Goal: Check status: Check status

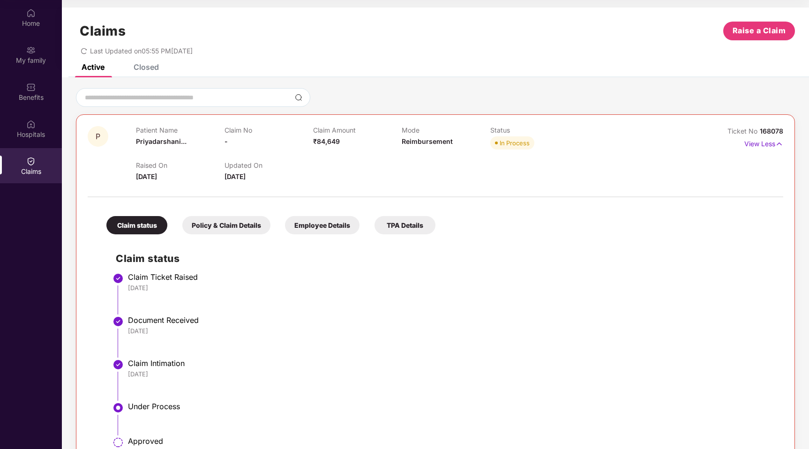
click at [95, 73] on div "Active" at bounding box center [86, 67] width 37 height 21
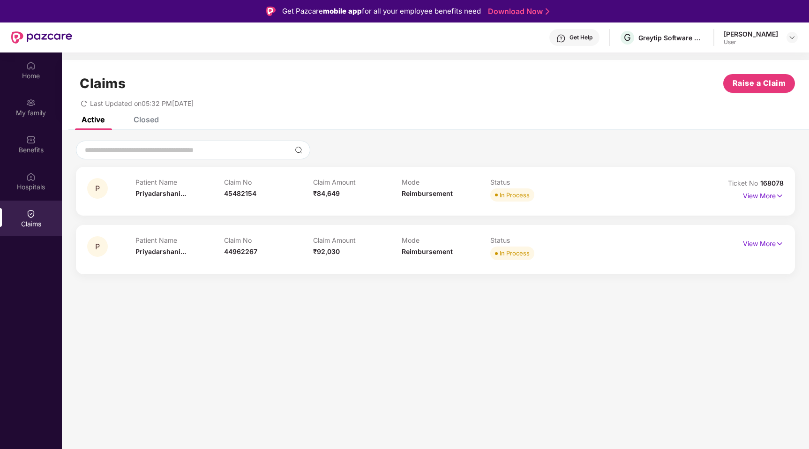
click at [630, 192] on div "Patient Name [PERSON_NAME]... Claim No 45482154 Claim Amount ₹84,649 Mode Reimb…" at bounding box center [402, 191] width 532 height 26
click at [779, 197] on img at bounding box center [780, 196] width 8 height 10
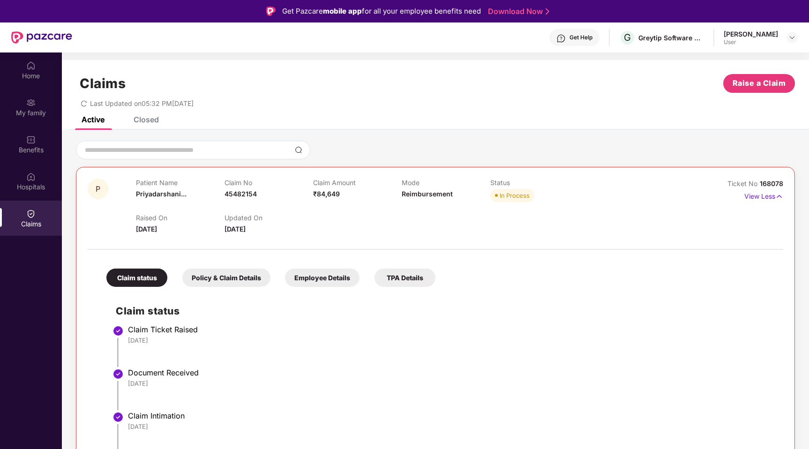
scroll to position [136, 0]
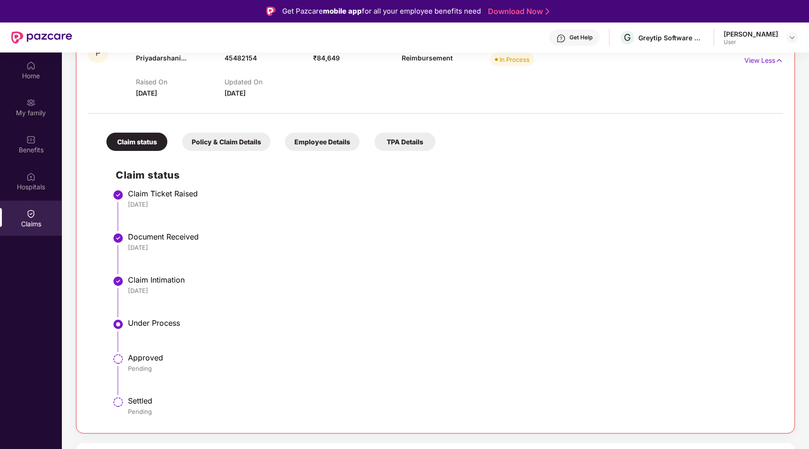
click at [121, 364] on img at bounding box center [118, 359] width 11 height 11
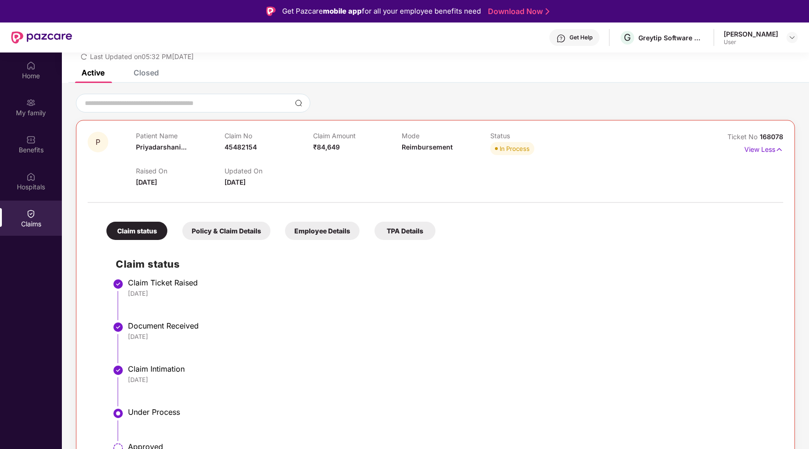
scroll to position [32, 0]
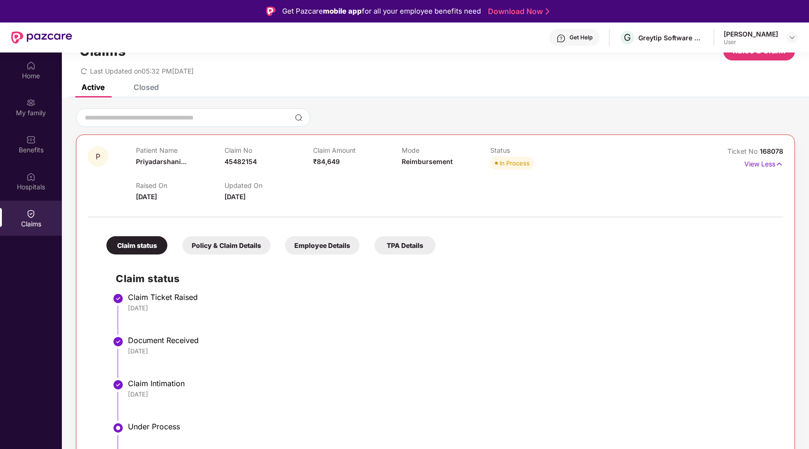
click at [224, 251] on div "Policy & Claim Details" at bounding box center [226, 245] width 88 height 18
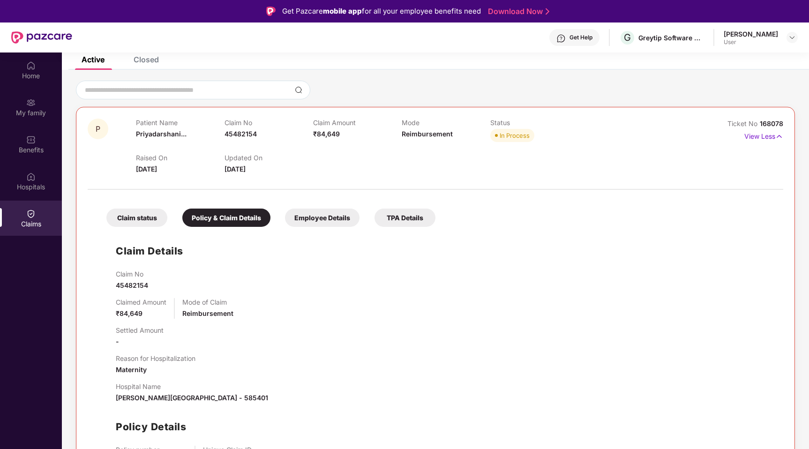
scroll to position [0, 0]
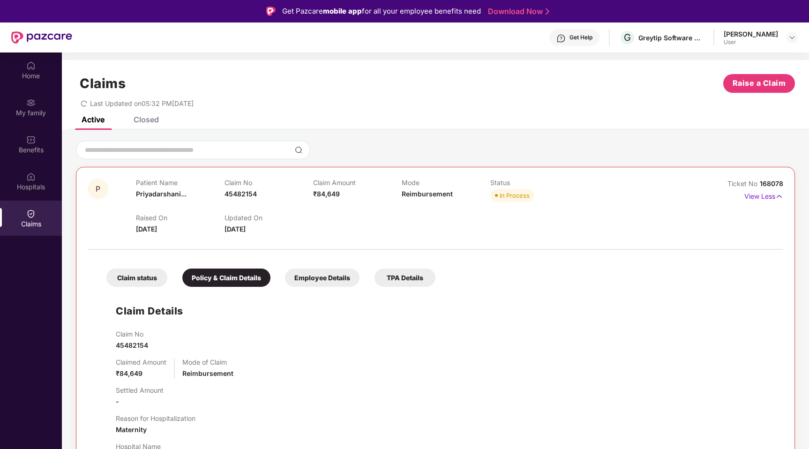
click at [614, 185] on div "Patient Name [PERSON_NAME]... Claim No 45482154 Claim Amount ₹84,649 Mode Reimb…" at bounding box center [402, 192] width 532 height 26
click at [781, 196] on img at bounding box center [780, 196] width 8 height 10
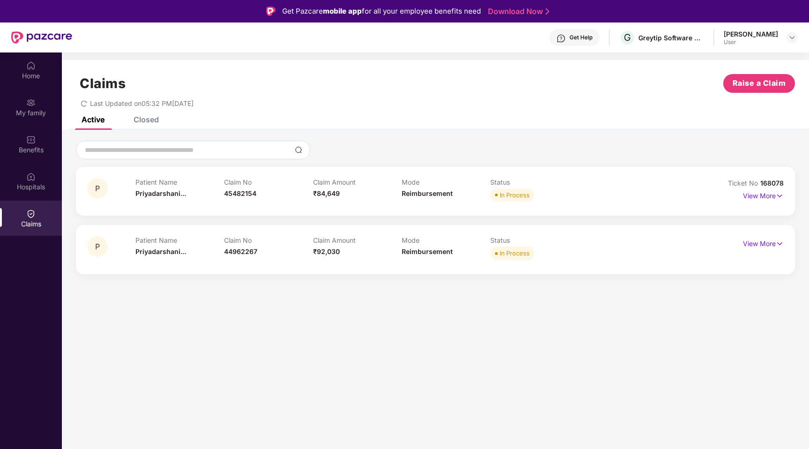
click at [684, 192] on div "P Patient Name [PERSON_NAME]... Claim No 45482154 Claim Amount ₹84,649 Mode Rei…" at bounding box center [435, 191] width 697 height 26
click at [779, 194] on img at bounding box center [780, 196] width 8 height 10
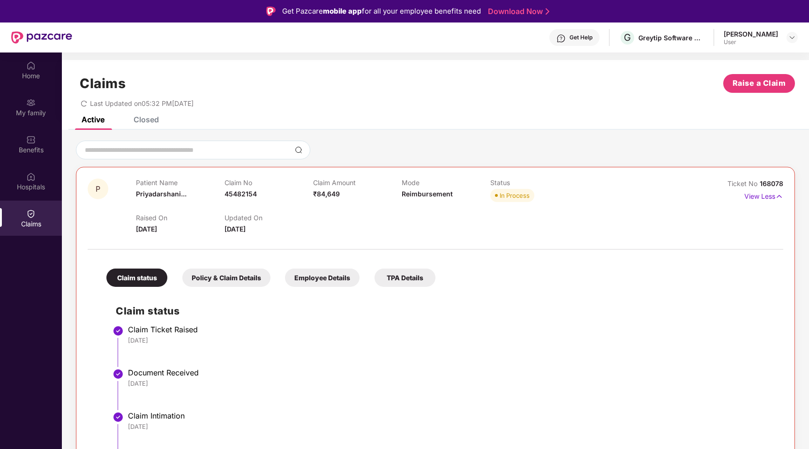
click at [675, 189] on div "P Patient Name [PERSON_NAME]... Claim No 45482154 Claim Amount ₹84,649 Mode Rei…" at bounding box center [436, 207] width 696 height 56
click at [780, 195] on img at bounding box center [780, 196] width 8 height 10
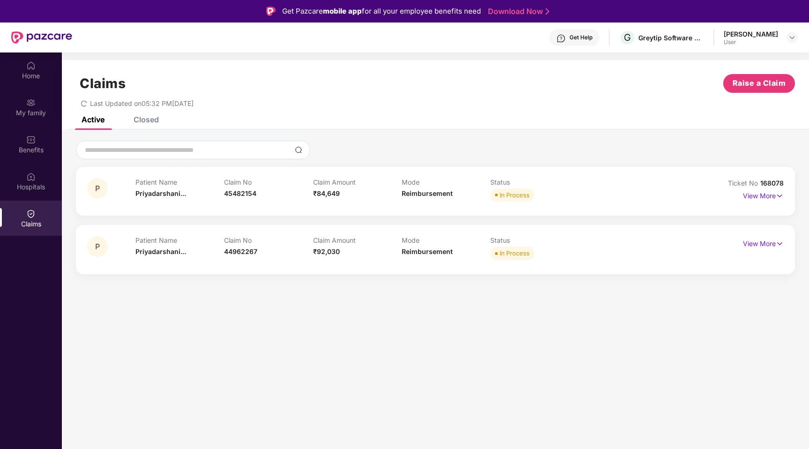
click at [635, 195] on div "Patient Name [PERSON_NAME]... Claim No 45482154 Claim Amount ₹84,649 Mode Reimb…" at bounding box center [402, 191] width 532 height 26
click at [782, 197] on img at bounding box center [780, 196] width 8 height 10
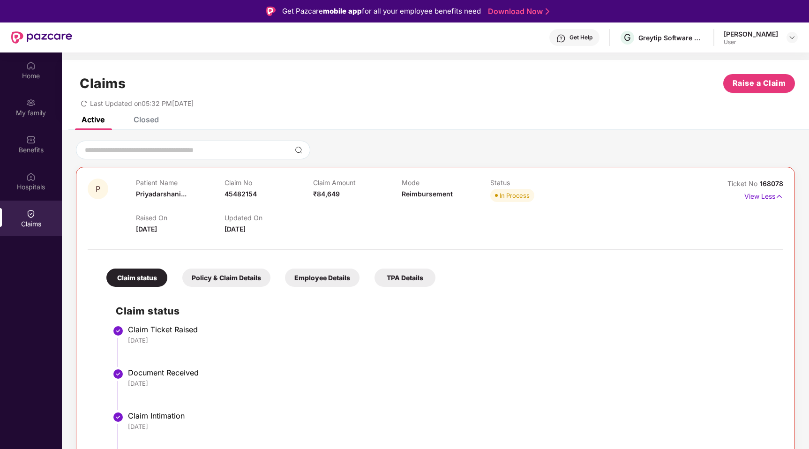
click at [669, 178] on div "P Patient Name [PERSON_NAME]... Claim No 45482154 Claim Amount ₹84,649 Mode Rei…" at bounding box center [435, 368] width 719 height 403
click at [779, 197] on img at bounding box center [780, 196] width 8 height 10
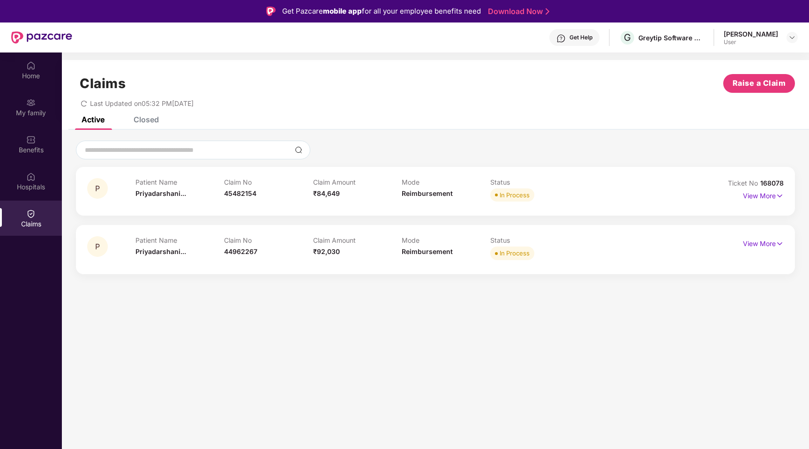
click at [642, 194] on div "Patient Name [PERSON_NAME]... Claim No 45482154 Claim Amount ₹84,649 Mode Reimb…" at bounding box center [402, 191] width 532 height 26
click at [781, 197] on img at bounding box center [780, 196] width 8 height 10
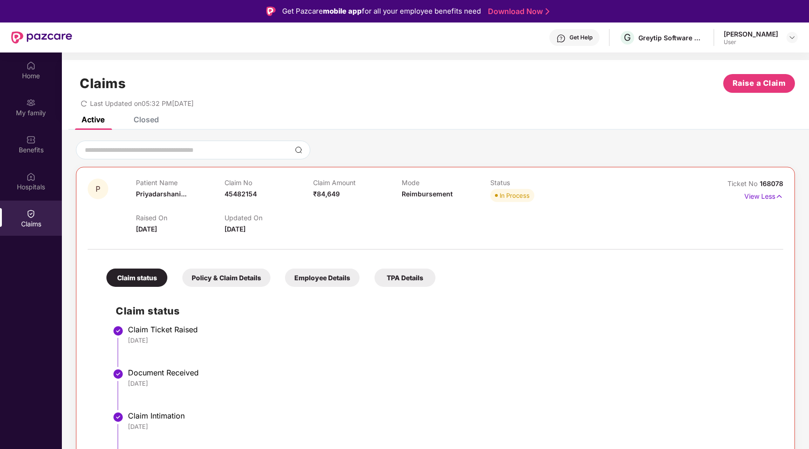
click at [653, 182] on div "Patient Name [PERSON_NAME]... Claim No 45482154 Claim Amount ₹84,649 Mode Reimb…" at bounding box center [402, 192] width 532 height 26
click at [781, 197] on img at bounding box center [780, 196] width 8 height 10
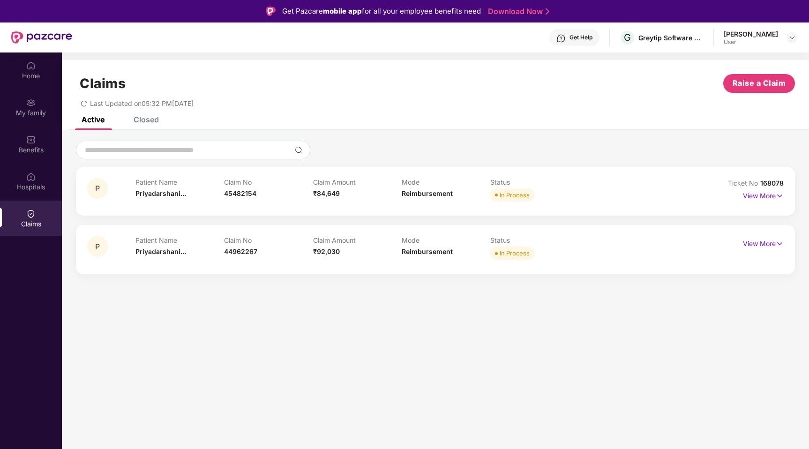
click at [659, 187] on div "Patient Name [PERSON_NAME]... Claim No 45482154 Claim Amount ₹84,649 Mode Reimb…" at bounding box center [402, 191] width 532 height 26
click at [781, 195] on img at bounding box center [780, 196] width 8 height 10
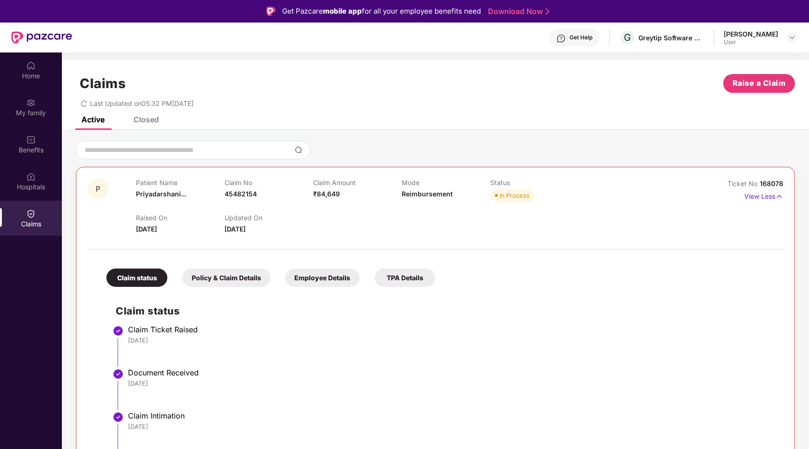
click at [623, 190] on div "Patient Name [PERSON_NAME]... Claim No 45482154 Claim Amount ₹84,649 Mode Reimb…" at bounding box center [402, 192] width 532 height 26
click at [777, 196] on img at bounding box center [780, 196] width 8 height 10
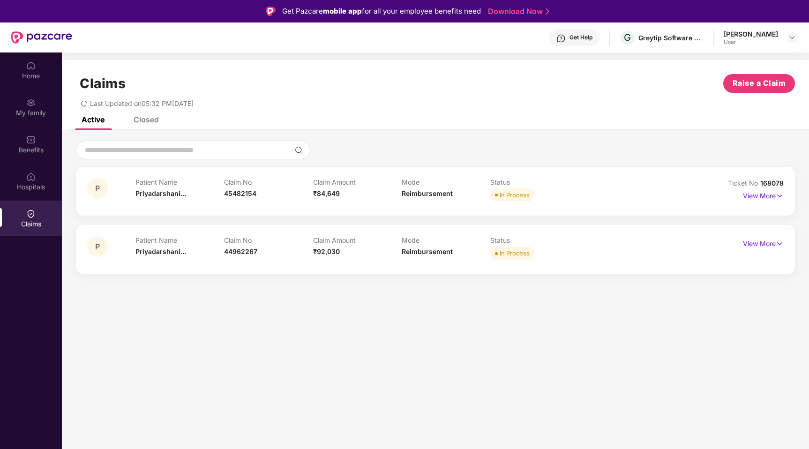
click at [647, 186] on div "Patient Name [PERSON_NAME]... Claim No 45482154 Claim Amount ₹84,649 Mode Reimb…" at bounding box center [402, 191] width 532 height 26
click at [782, 200] on img at bounding box center [780, 196] width 8 height 10
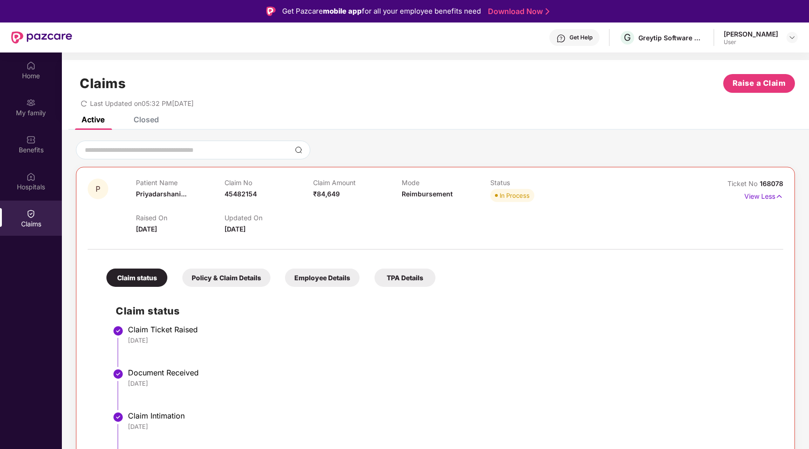
click at [665, 181] on div "Patient Name [PERSON_NAME]... Claim No 45482154 Claim Amount ₹84,649 Mode Reimb…" at bounding box center [402, 192] width 532 height 26
click at [780, 199] on img at bounding box center [780, 196] width 8 height 10
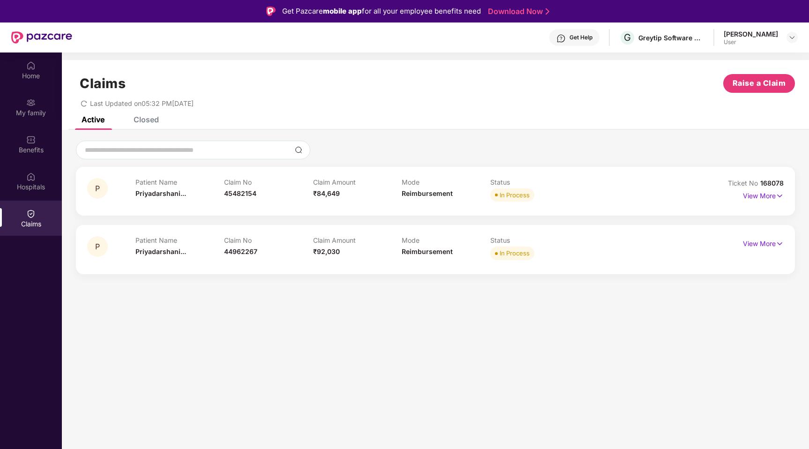
click at [650, 194] on div "Patient Name [PERSON_NAME]... Claim No 45482154 Claim Amount ₹84,649 Mode Reimb…" at bounding box center [402, 191] width 532 height 26
click at [782, 196] on img at bounding box center [780, 196] width 8 height 10
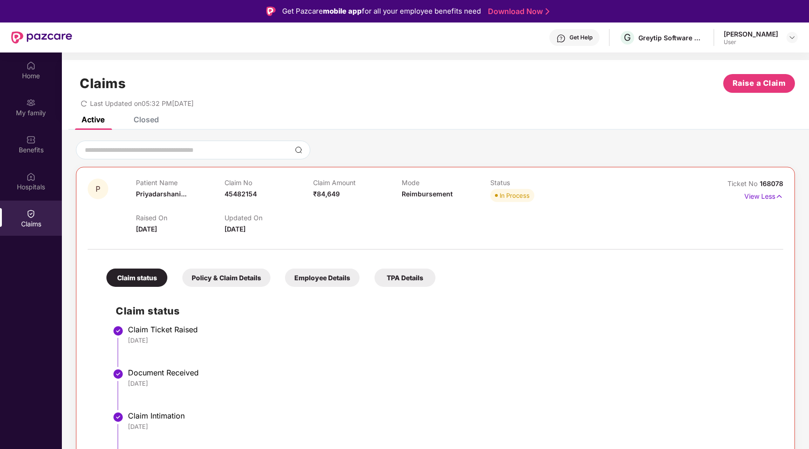
click at [612, 181] on div "Patient Name [PERSON_NAME]... Claim No 45482154 Claim Amount ₹84,649 Mode Reimb…" at bounding box center [402, 192] width 532 height 26
click at [777, 196] on img at bounding box center [780, 196] width 8 height 10
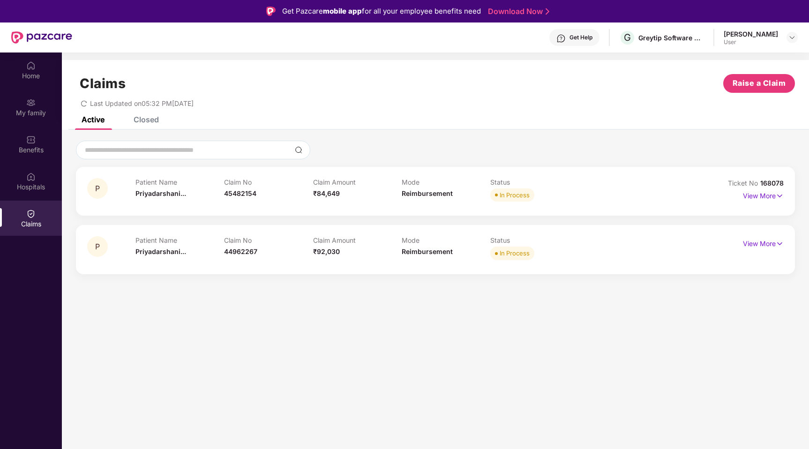
click at [786, 196] on div "P Patient Name [PERSON_NAME]... Claim No 45482154 Claim Amount ₹84,649 Mode Rei…" at bounding box center [435, 191] width 719 height 49
click at [621, 188] on div "Patient Name [PERSON_NAME]... Claim No 45482154 Claim Amount ₹84,649 Mode Reimb…" at bounding box center [402, 191] width 532 height 26
click at [783, 197] on img at bounding box center [780, 196] width 8 height 10
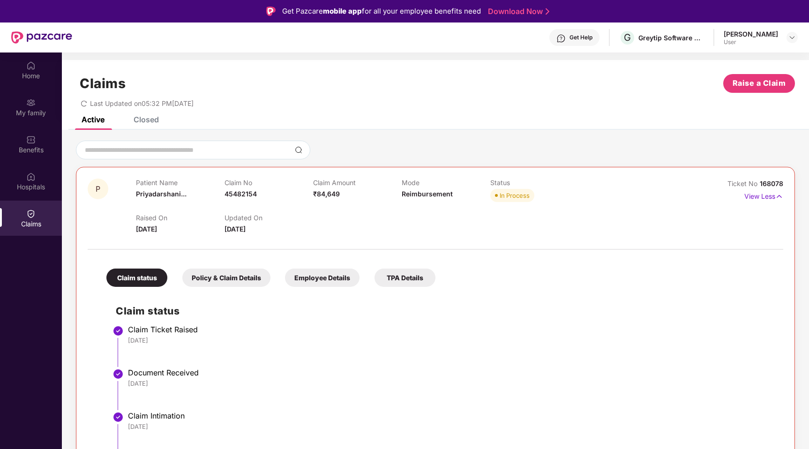
click at [643, 185] on div "Patient Name [PERSON_NAME]... Claim No 45482154 Claim Amount ₹84,649 Mode Reimb…" at bounding box center [402, 192] width 532 height 26
click at [777, 198] on img at bounding box center [780, 196] width 8 height 10
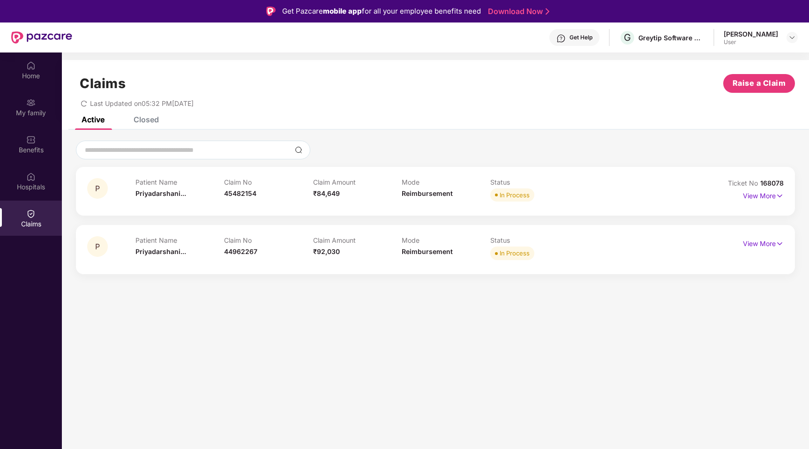
click at [785, 196] on div "P Patient Name [PERSON_NAME]... Claim No 45482154 Claim Amount ₹84,649 Mode Rei…" at bounding box center [435, 191] width 719 height 49
click at [645, 188] on div "Patient Name [PERSON_NAME]... Claim No 45482154 Claim Amount ₹84,649 Mode Reimb…" at bounding box center [402, 191] width 532 height 26
click at [780, 195] on img at bounding box center [780, 196] width 8 height 10
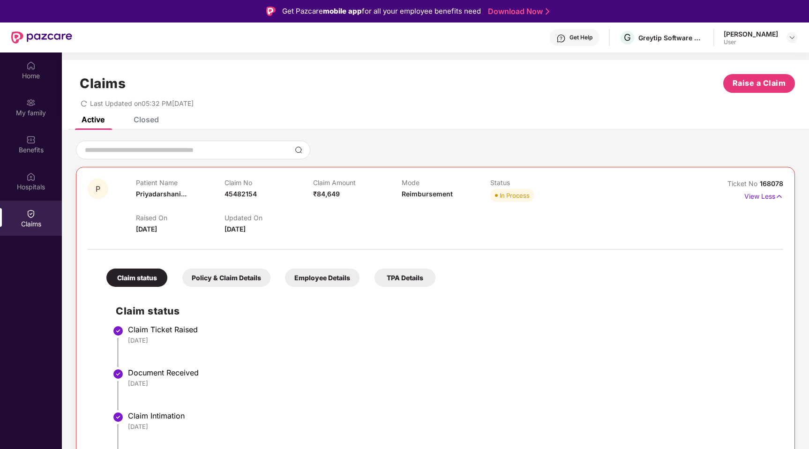
click at [634, 184] on div "Patient Name [PERSON_NAME]... Claim No 45482154 Claim Amount ₹84,649 Mode Reimb…" at bounding box center [402, 192] width 532 height 26
click at [778, 196] on img at bounding box center [780, 196] width 8 height 10
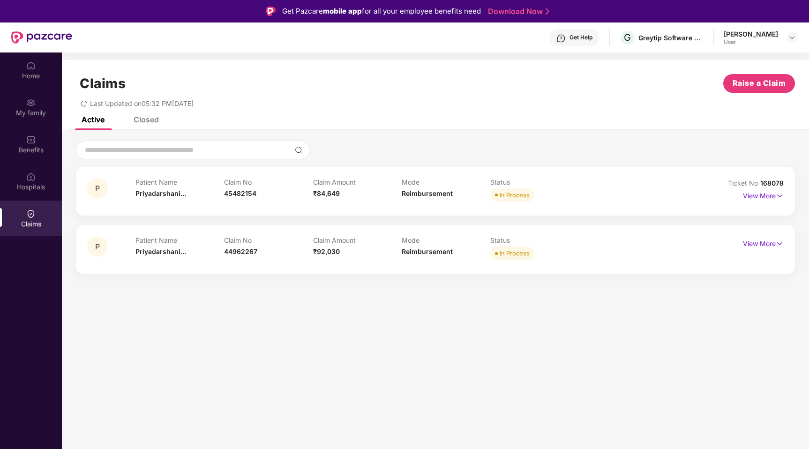
click at [631, 189] on div "Patient Name [PERSON_NAME]... Claim No 45482154 Claim Amount ₹84,649 Mode Reimb…" at bounding box center [402, 191] width 532 height 26
click at [781, 194] on img at bounding box center [780, 196] width 8 height 10
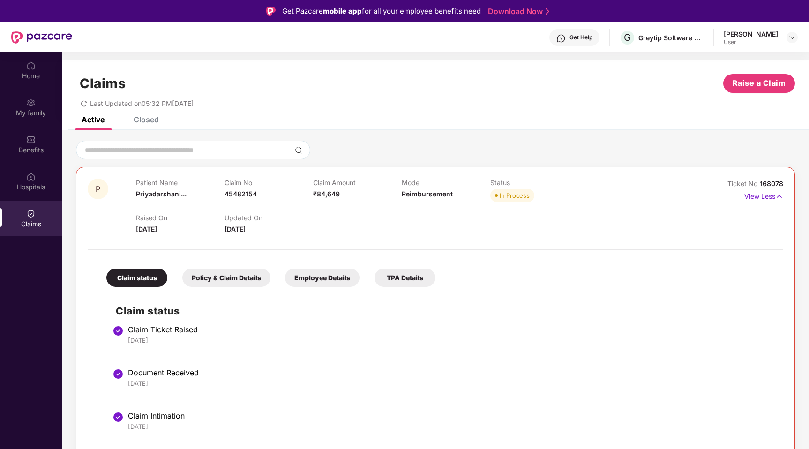
click at [628, 188] on div "Patient Name [PERSON_NAME]... Claim No 45482154 Claim Amount ₹84,649 Mode Reimb…" at bounding box center [402, 192] width 532 height 26
click at [779, 198] on img at bounding box center [780, 196] width 8 height 10
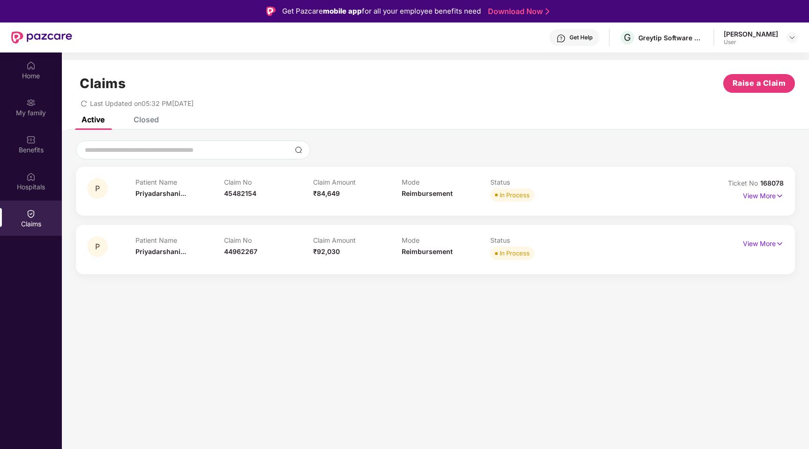
click at [639, 187] on div "Patient Name [PERSON_NAME]... Claim No 45482154 Claim Amount ₹84,649 Mode Reimb…" at bounding box center [402, 191] width 532 height 26
click at [782, 196] on img at bounding box center [780, 196] width 8 height 10
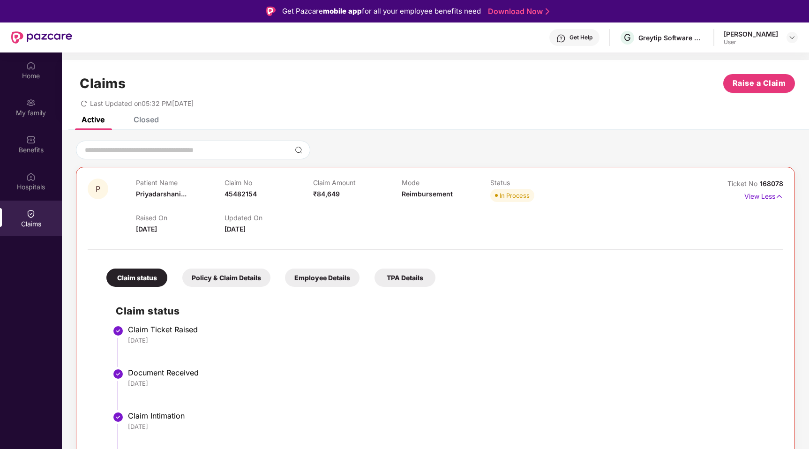
click at [652, 189] on div "Patient Name [PERSON_NAME]... Claim No 45482154 Claim Amount ₹84,649 Mode Reimb…" at bounding box center [402, 192] width 532 height 26
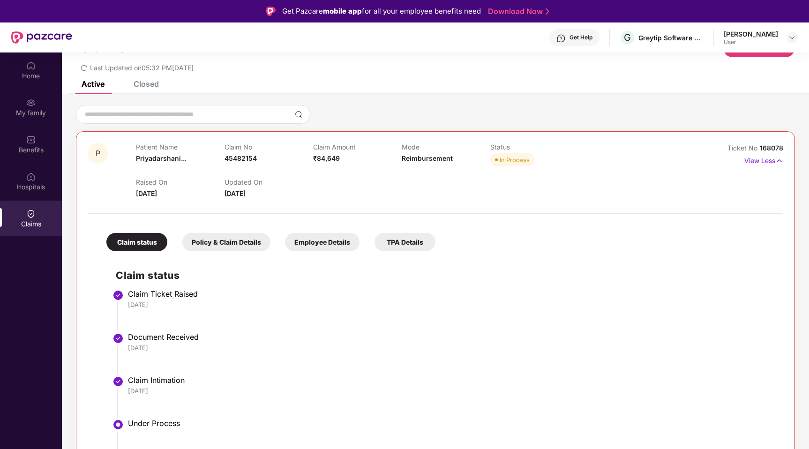
scroll to position [50, 0]
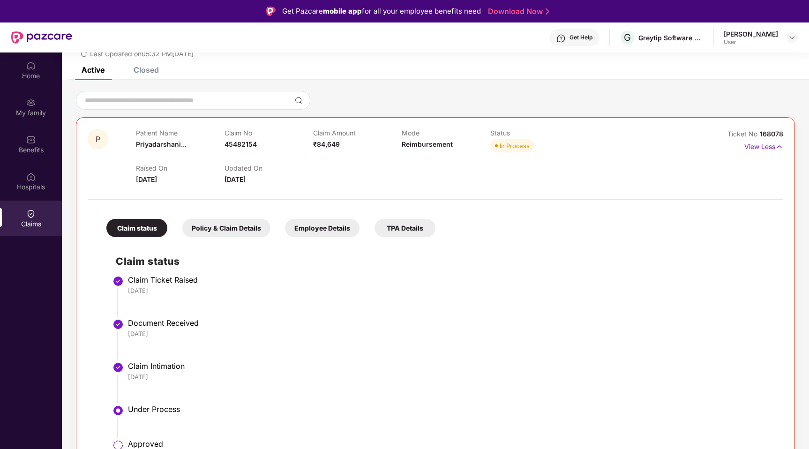
click at [640, 137] on div "Patient Name [PERSON_NAME]... Claim No 45482154 Claim Amount ₹84,649 Mode Reimb…" at bounding box center [402, 142] width 532 height 26
click at [637, 135] on div "Patient Name [PERSON_NAME]... Claim No 45482154 Claim Amount ₹84,649 Mode Reimb…" at bounding box center [402, 142] width 532 height 26
click at [778, 146] on img at bounding box center [780, 147] width 8 height 10
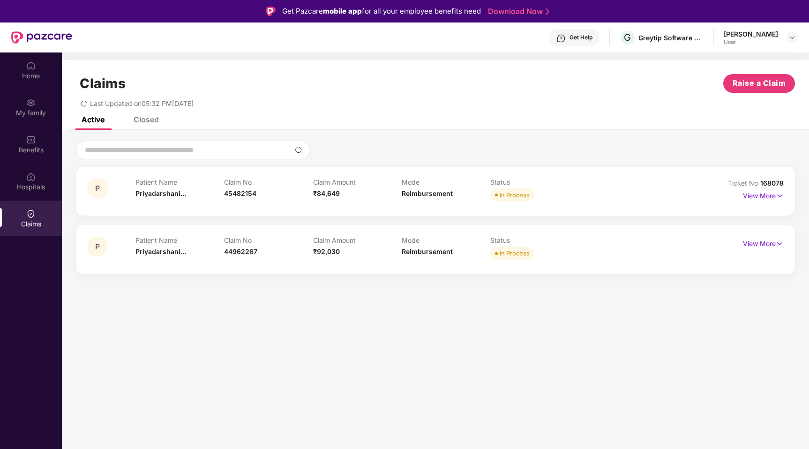
scroll to position [0, 0]
click at [620, 179] on div "Patient Name [PERSON_NAME]... Claim No 45482154 Claim Amount ₹84,649 Mode Reimb…" at bounding box center [402, 191] width 532 height 26
click at [781, 196] on img at bounding box center [780, 196] width 8 height 10
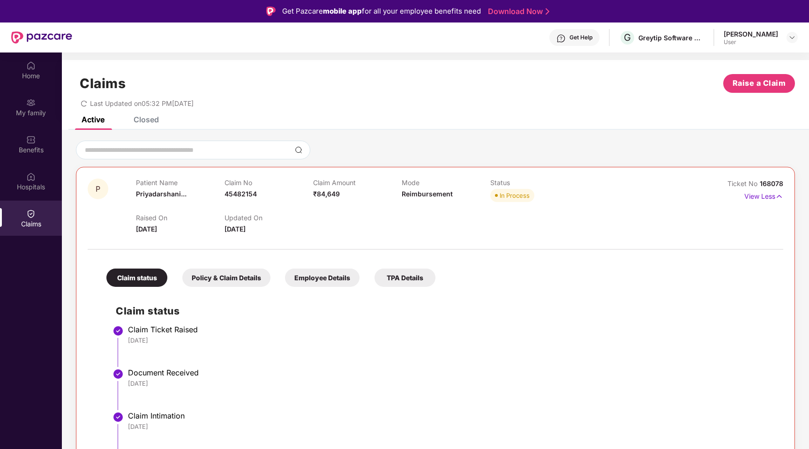
click at [660, 189] on div "Patient Name [PERSON_NAME]... Claim No 45482154 Claim Amount ₹84,649 Mode Reimb…" at bounding box center [402, 192] width 532 height 26
click at [781, 197] on img at bounding box center [780, 196] width 8 height 10
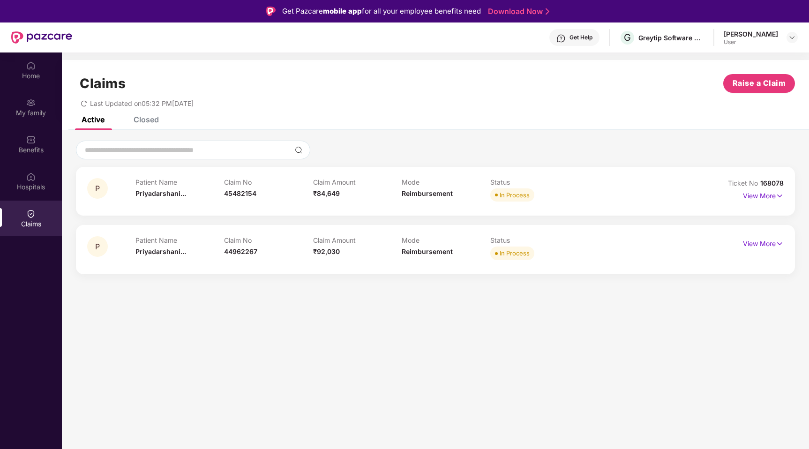
click at [647, 186] on div "Patient Name [PERSON_NAME]... Claim No 45482154 Claim Amount ₹84,649 Mode Reimb…" at bounding box center [402, 191] width 532 height 26
click at [782, 195] on img at bounding box center [780, 196] width 8 height 10
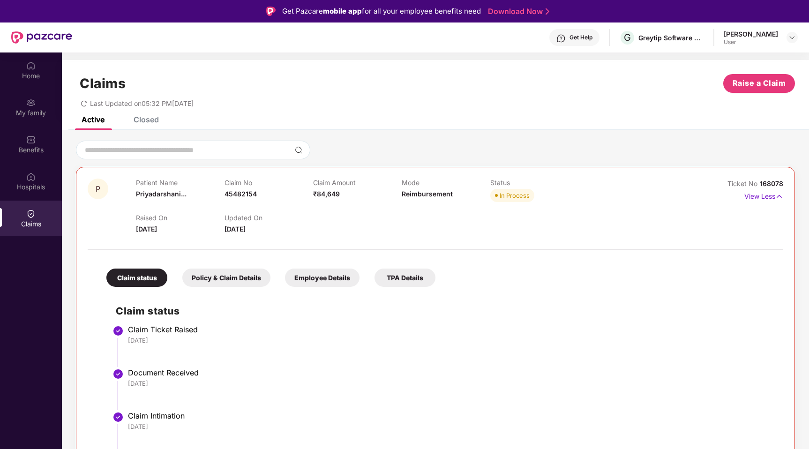
click at [653, 189] on div "Patient Name [PERSON_NAME]... Claim No 45482154 Claim Amount ₹84,649 Mode Reimb…" at bounding box center [402, 192] width 532 height 26
click at [779, 195] on img at bounding box center [780, 196] width 8 height 10
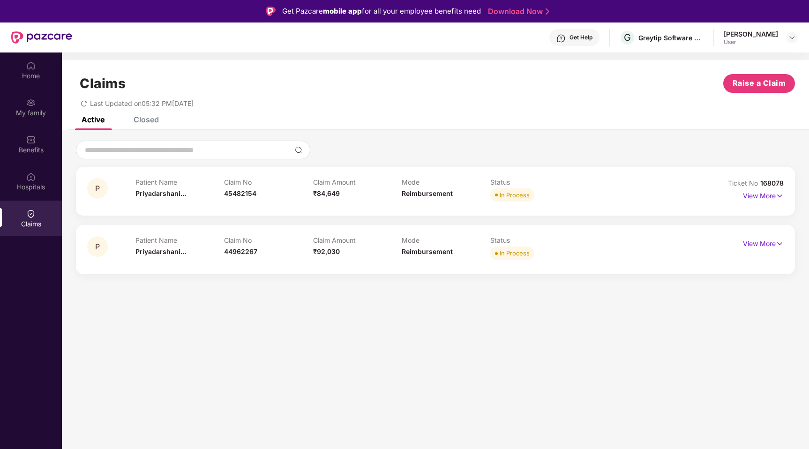
click at [637, 193] on div "Patient Name [PERSON_NAME]... Claim No 45482154 Claim Amount ₹84,649 Mode Reimb…" at bounding box center [402, 191] width 532 height 26
click at [783, 197] on img at bounding box center [780, 196] width 8 height 10
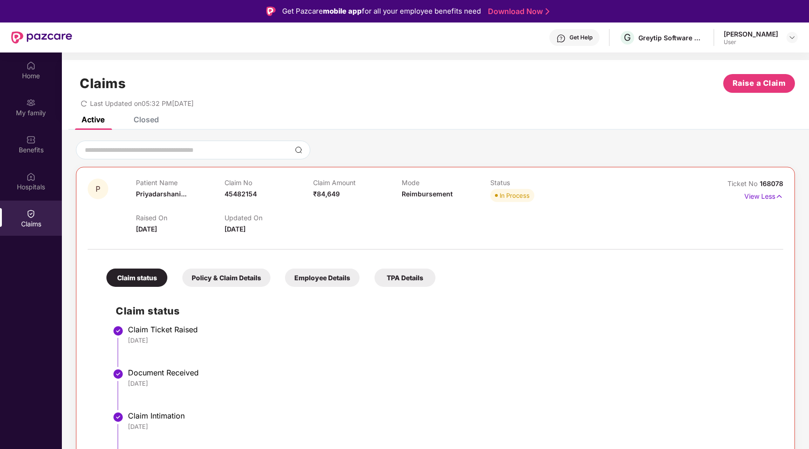
click at [601, 188] on div "Patient Name [PERSON_NAME]... Claim No 45482154 Claim Amount ₹84,649 Mode Reimb…" at bounding box center [402, 192] width 532 height 26
click at [780, 199] on img at bounding box center [780, 196] width 8 height 10
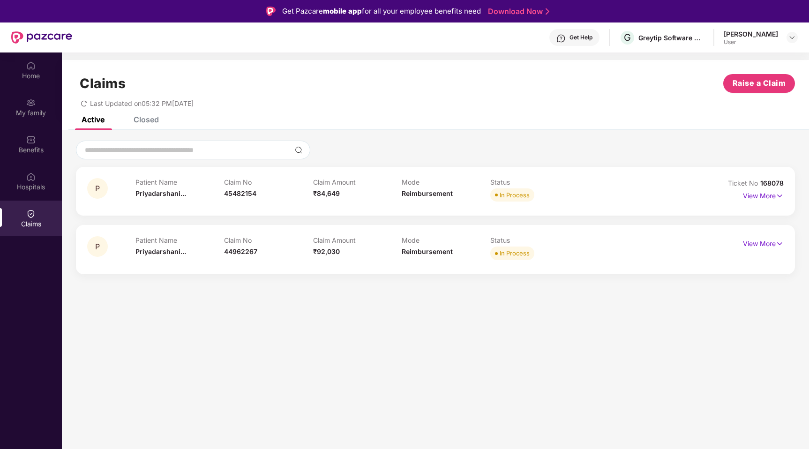
click at [645, 195] on div "Patient Name [PERSON_NAME]... Claim No 45482154 Claim Amount ₹84,649 Mode Reimb…" at bounding box center [402, 191] width 532 height 26
click at [778, 194] on img at bounding box center [780, 196] width 8 height 10
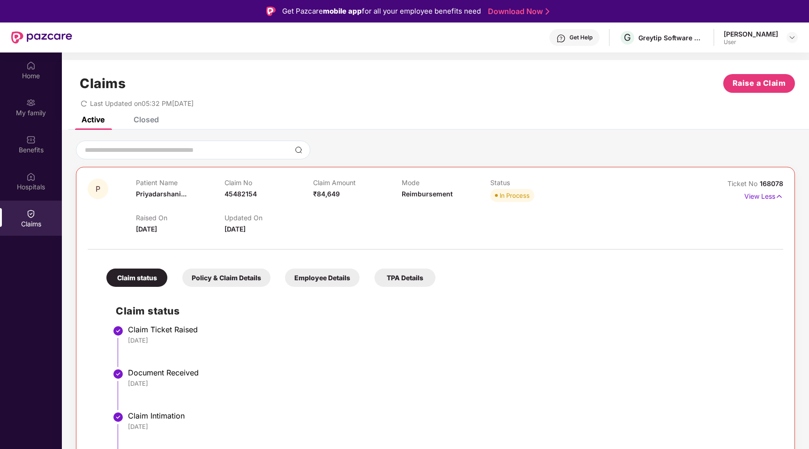
click at [642, 192] on div "Patient Name [PERSON_NAME]... Claim No 45482154 Claim Amount ₹84,649 Mode Reimb…" at bounding box center [402, 192] width 532 height 26
click at [779, 196] on img at bounding box center [780, 196] width 8 height 10
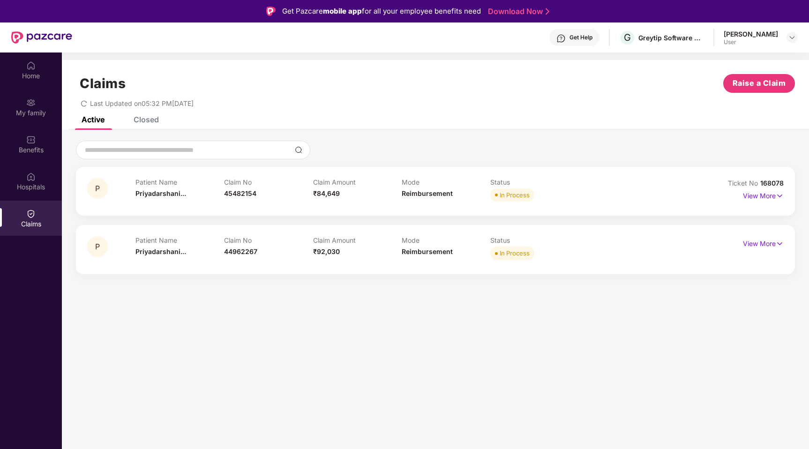
click at [649, 193] on div "Patient Name [PERSON_NAME]... Claim No 45482154 Claim Amount ₹84,649 Mode Reimb…" at bounding box center [402, 191] width 532 height 26
click at [782, 197] on img at bounding box center [780, 196] width 8 height 10
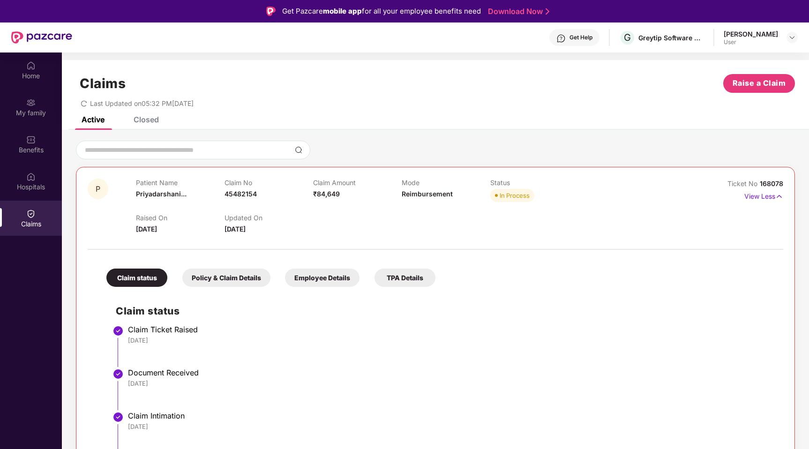
click at [648, 185] on div "Patient Name [PERSON_NAME]... Claim No 45482154 Claim Amount ₹84,649 Mode Reimb…" at bounding box center [402, 192] width 532 height 26
click at [780, 198] on img at bounding box center [780, 196] width 8 height 10
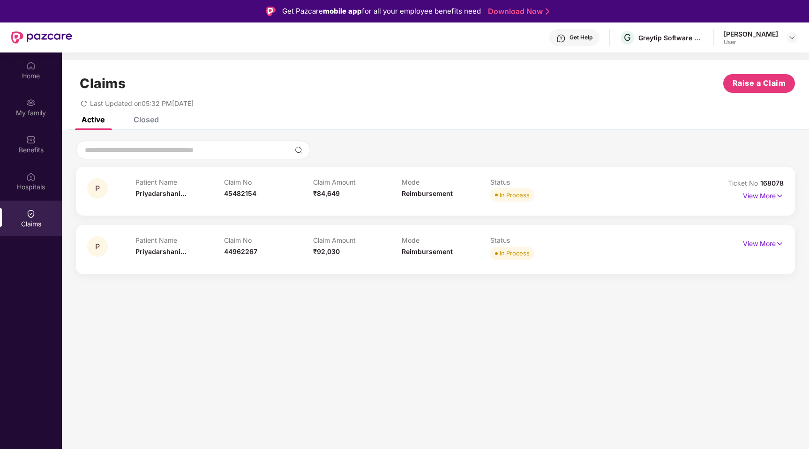
click at [780, 198] on img at bounding box center [780, 196] width 8 height 10
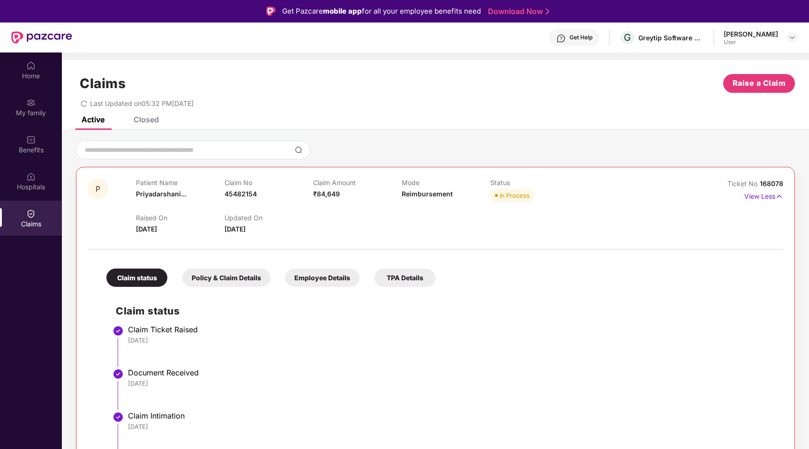
click at [598, 185] on div "Patient Name [PERSON_NAME]... Claim No 45482154 Claim Amount ₹84,649 Mode Reimb…" at bounding box center [402, 192] width 532 height 26
click at [781, 197] on img at bounding box center [780, 196] width 8 height 10
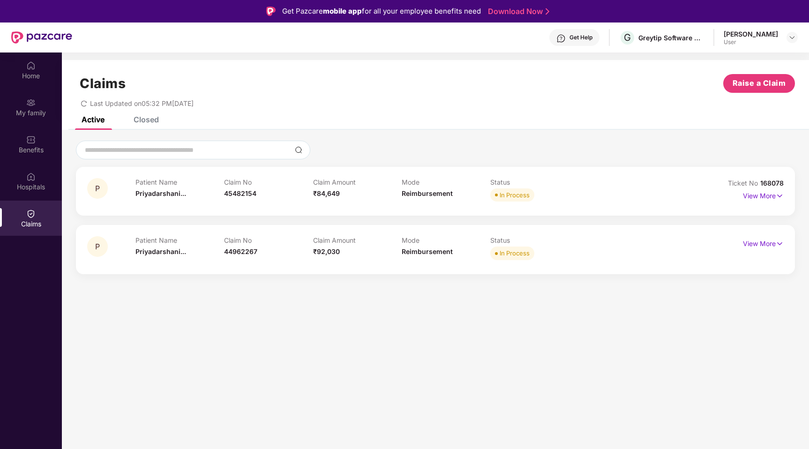
click at [647, 183] on div "Patient Name [PERSON_NAME]... Claim No 45482154 Claim Amount ₹84,649 Mode Reimb…" at bounding box center [402, 191] width 532 height 26
click at [783, 194] on img at bounding box center [780, 196] width 8 height 10
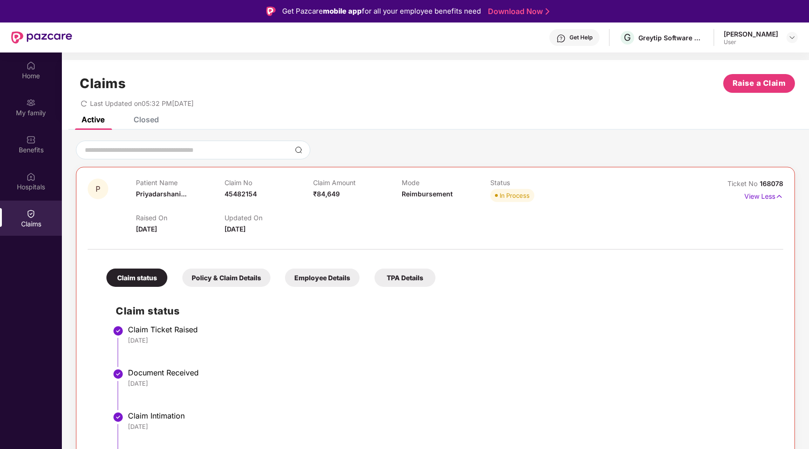
click at [671, 186] on div "P Patient Name [PERSON_NAME]... Claim No 45482154 Claim Amount ₹84,649 Mode Rei…" at bounding box center [436, 207] width 696 height 56
click at [778, 197] on img at bounding box center [780, 196] width 8 height 10
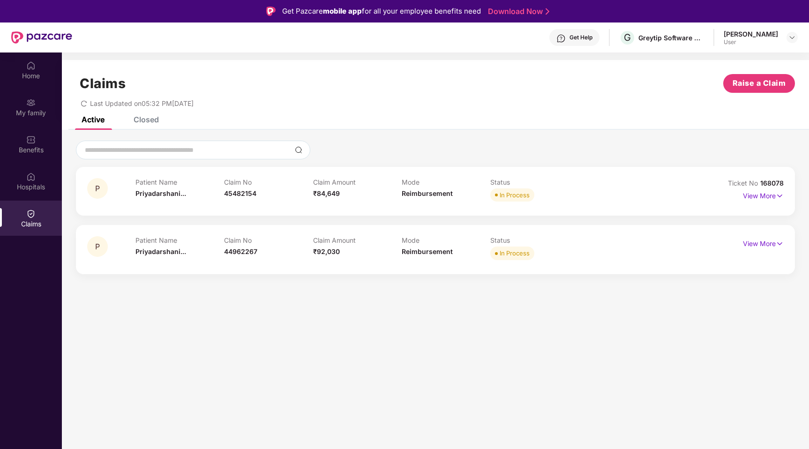
click at [650, 191] on div "Patient Name [PERSON_NAME]... Claim No 45482154 Claim Amount ₹84,649 Mode Reimb…" at bounding box center [402, 191] width 532 height 26
click at [780, 194] on img at bounding box center [780, 196] width 8 height 10
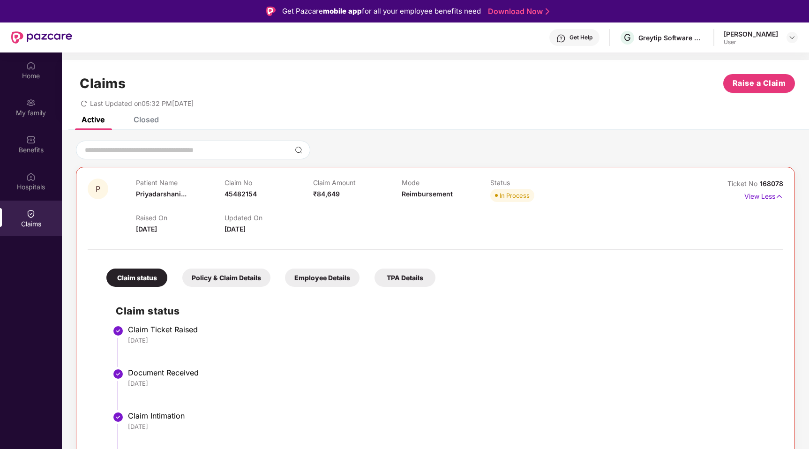
click at [667, 182] on div "P Patient Name [PERSON_NAME]... Claim No 45482154 Claim Amount ₹84,649 Mode Rei…" at bounding box center [436, 207] width 696 height 56
click at [779, 197] on img at bounding box center [780, 196] width 8 height 10
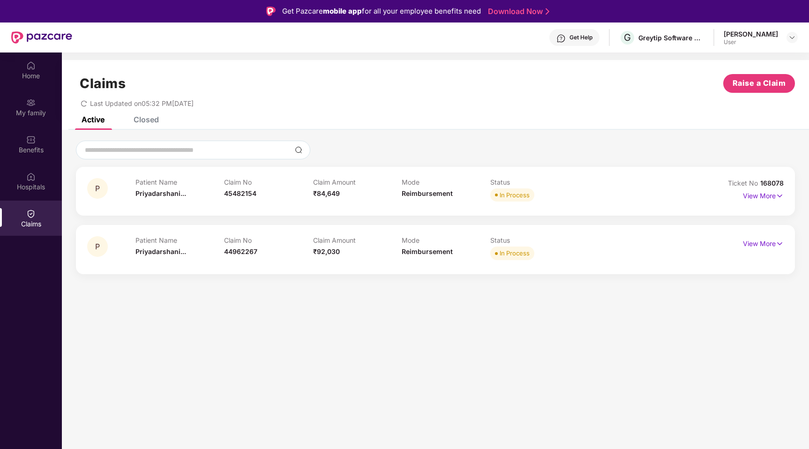
click at [666, 194] on div "Patient Name [PERSON_NAME]... Claim No 45482154 Claim Amount ₹84,649 Mode Reimb…" at bounding box center [402, 191] width 532 height 26
click at [782, 196] on img at bounding box center [780, 196] width 8 height 10
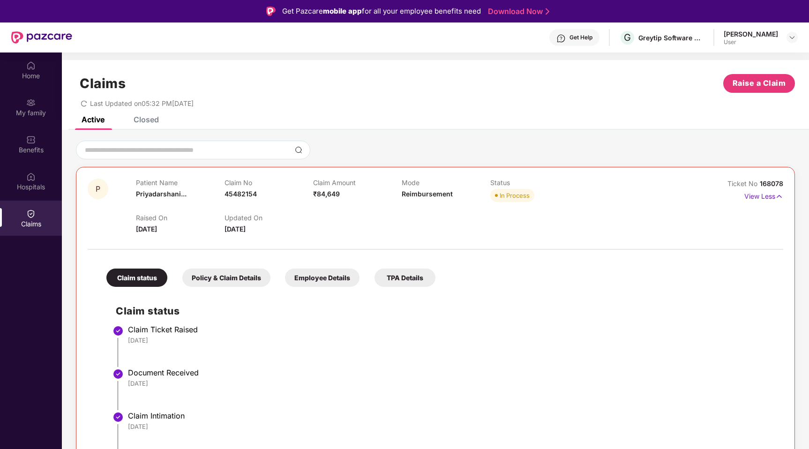
click at [666, 190] on div "Patient Name [PERSON_NAME]... Claim No 45482154 Claim Amount ₹84,649 Mode Reimb…" at bounding box center [402, 192] width 532 height 26
click at [780, 199] on img at bounding box center [780, 196] width 8 height 10
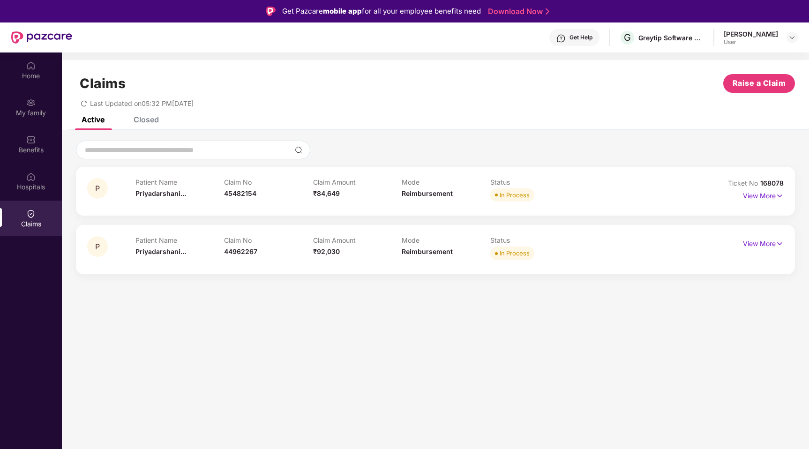
click at [612, 186] on div "Patient Name [PERSON_NAME]... Claim No 45482154 Claim Amount ₹84,649 Mode Reimb…" at bounding box center [402, 191] width 532 height 26
click at [782, 196] on img at bounding box center [780, 196] width 8 height 10
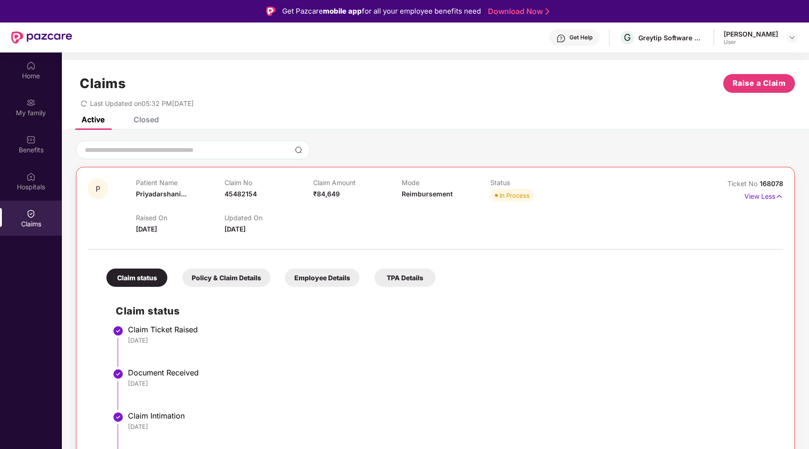
click at [622, 180] on div "Patient Name [PERSON_NAME]... Claim No 45482154 Claim Amount ₹84,649 Mode Reimb…" at bounding box center [402, 192] width 532 height 26
click at [779, 196] on img at bounding box center [780, 196] width 8 height 10
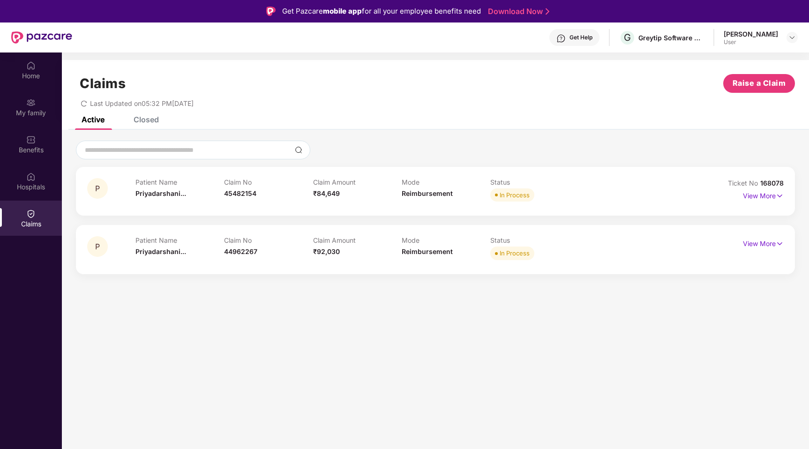
click at [611, 187] on div "Patient Name [PERSON_NAME]... Claim No 45482154 Claim Amount ₹84,649 Mode Reimb…" at bounding box center [402, 191] width 532 height 26
click at [778, 195] on img at bounding box center [780, 196] width 8 height 10
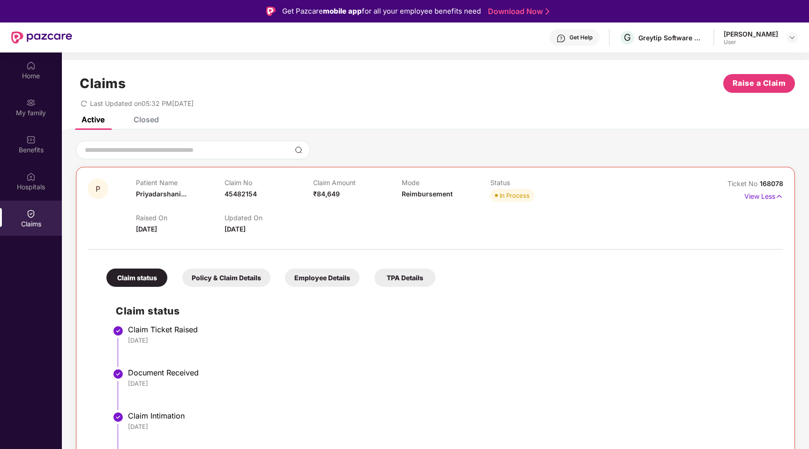
click at [669, 183] on div "P Patient Name [PERSON_NAME]... Claim No 45482154 Claim Amount ₹84,649 Mode Rei…" at bounding box center [436, 207] width 696 height 56
click at [779, 196] on img at bounding box center [780, 196] width 8 height 10
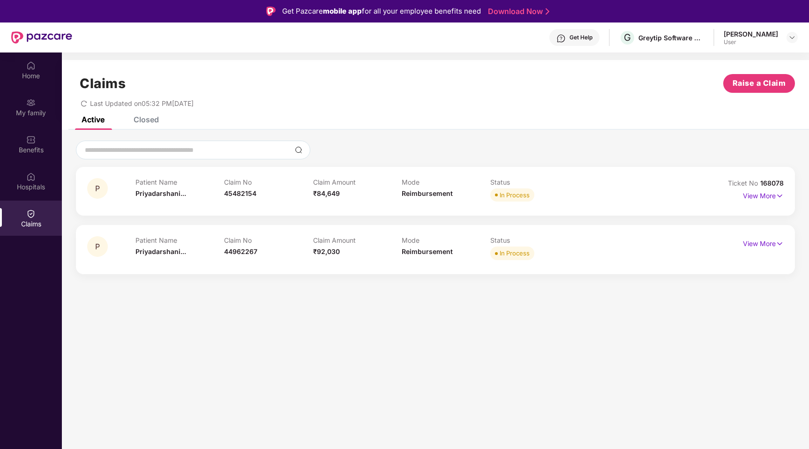
click at [631, 189] on div "Patient Name [PERSON_NAME]... Claim No 45482154 Claim Amount ₹84,649 Mode Reimb…" at bounding box center [402, 191] width 532 height 26
click at [781, 194] on img at bounding box center [780, 196] width 8 height 10
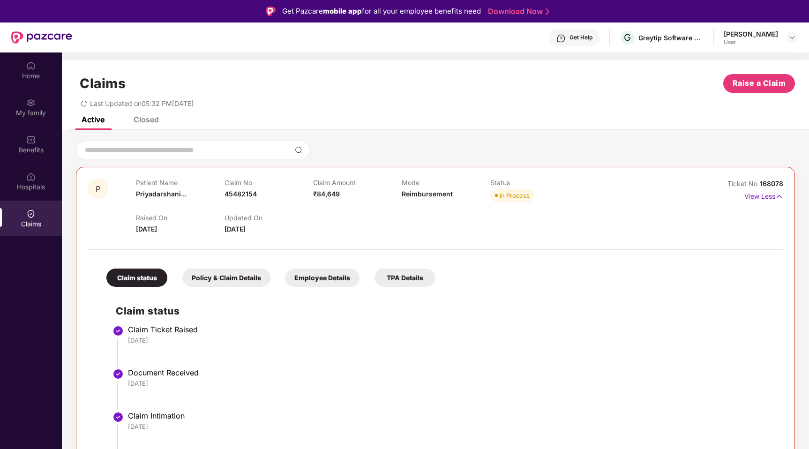
click at [620, 179] on div "Patient Name [PERSON_NAME]... Claim No 45482154 Claim Amount ₹84,649 Mode Reimb…" at bounding box center [402, 192] width 532 height 26
click at [776, 198] on img at bounding box center [780, 196] width 8 height 10
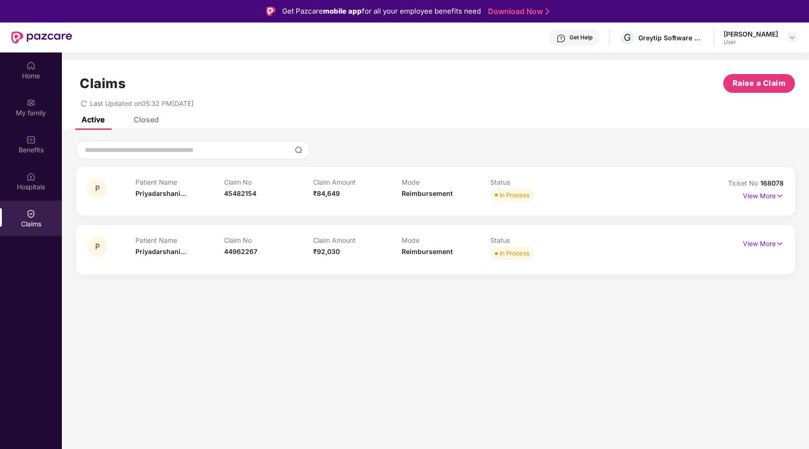
click at [630, 190] on div "Patient Name [PERSON_NAME]... Claim No 45482154 Claim Amount ₹84,649 Mode Reimb…" at bounding box center [402, 191] width 532 height 26
click at [673, 180] on div "P Patient Name [PERSON_NAME]... Claim No 45482154 Claim Amount ₹84,649 Mode Rei…" at bounding box center [435, 191] width 697 height 26
click at [782, 197] on img at bounding box center [780, 196] width 8 height 10
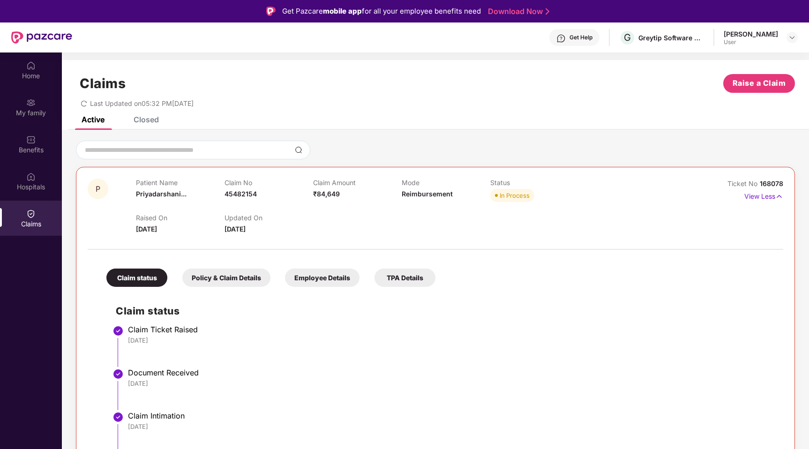
click at [604, 184] on div "Patient Name [PERSON_NAME]... Claim No 45482154 Claim Amount ₹84,649 Mode Reimb…" at bounding box center [402, 192] width 532 height 26
click at [780, 197] on img at bounding box center [780, 196] width 8 height 10
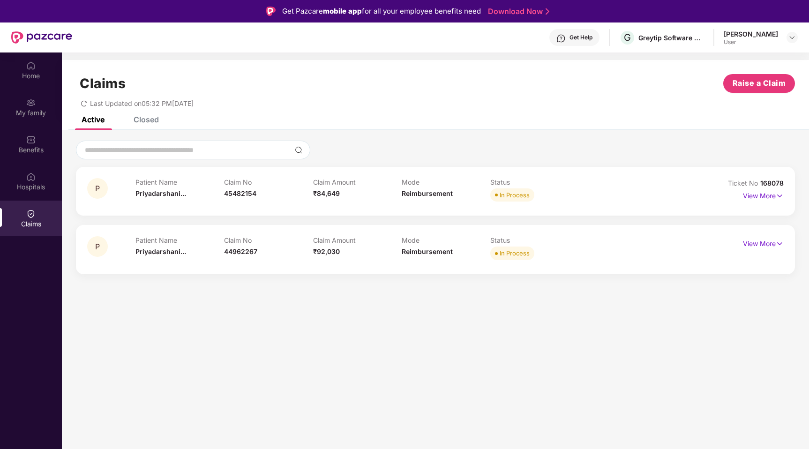
click at [594, 192] on div "Patient Name [PERSON_NAME]... Claim No 45482154 Claim Amount ₹84,649 Mode Reimb…" at bounding box center [402, 191] width 532 height 26
click at [594, 191] on div "Patient Name [PERSON_NAME]... Claim No 45482154 Claim Amount ₹84,649 Mode Reimb…" at bounding box center [402, 191] width 532 height 26
click at [779, 196] on img at bounding box center [780, 196] width 8 height 10
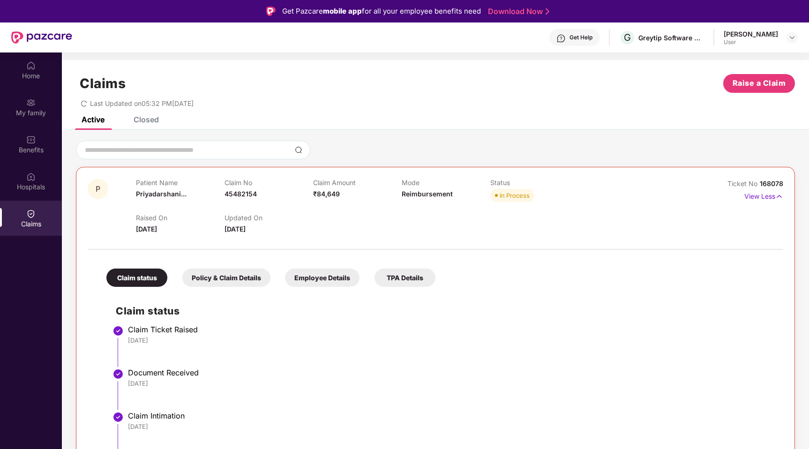
click at [568, 183] on p "Status" at bounding box center [535, 183] width 89 height 8
click at [781, 196] on img at bounding box center [780, 196] width 8 height 10
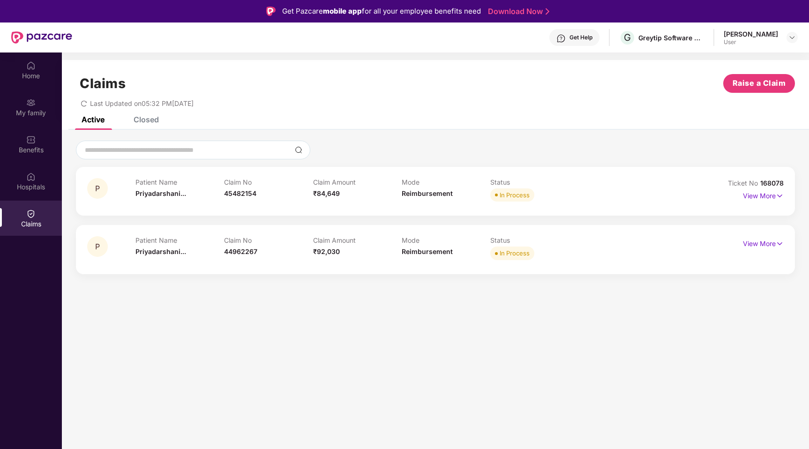
click at [596, 182] on div "Patient Name [PERSON_NAME]... Claim No 45482154 Claim Amount ₹84,649 Mode Reimb…" at bounding box center [402, 191] width 532 height 26
click at [782, 197] on img at bounding box center [780, 196] width 8 height 10
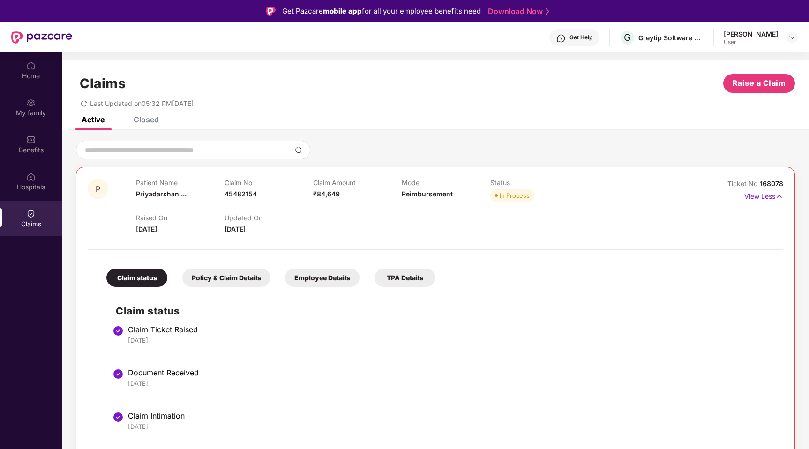
click at [595, 188] on div "Patient Name [PERSON_NAME]... Claim No 45482154 Claim Amount ₹84,649 Mode Reimb…" at bounding box center [402, 192] width 532 height 26
click at [618, 184] on div "Patient Name [PERSON_NAME]... Claim No 45482154 Claim Amount ₹84,649 Mode Reimb…" at bounding box center [402, 192] width 532 height 26
click at [780, 195] on img at bounding box center [780, 196] width 8 height 10
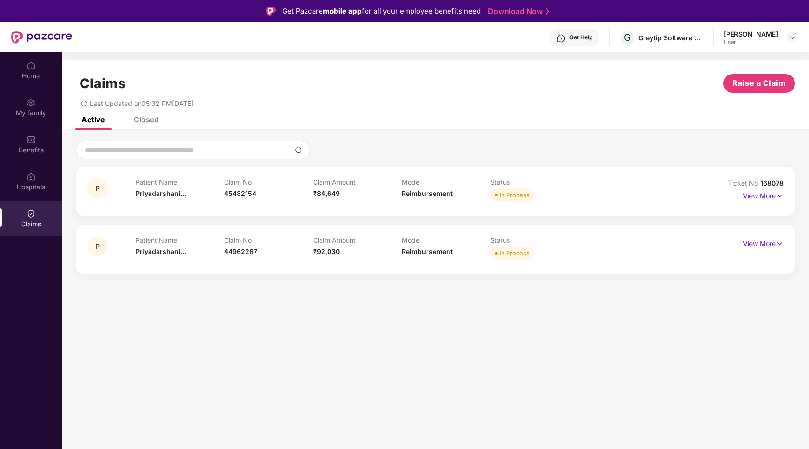
click at [607, 180] on div "Patient Name [PERSON_NAME]... Claim No 45482154 Claim Amount ₹84,649 Mode Reimb…" at bounding box center [402, 191] width 532 height 26
click at [778, 192] on img at bounding box center [780, 196] width 8 height 10
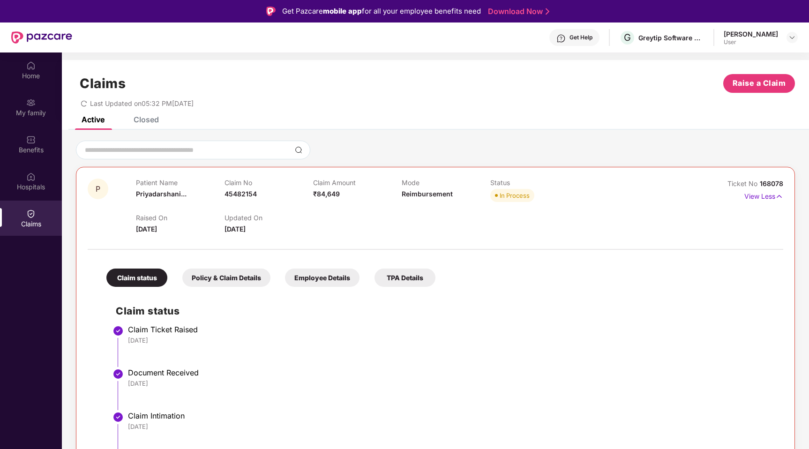
click at [591, 189] on div "Patient Name [PERSON_NAME]... Claim No 45482154 Claim Amount ₹84,649 Mode Reimb…" at bounding box center [402, 192] width 532 height 26
click at [782, 197] on img at bounding box center [780, 196] width 8 height 10
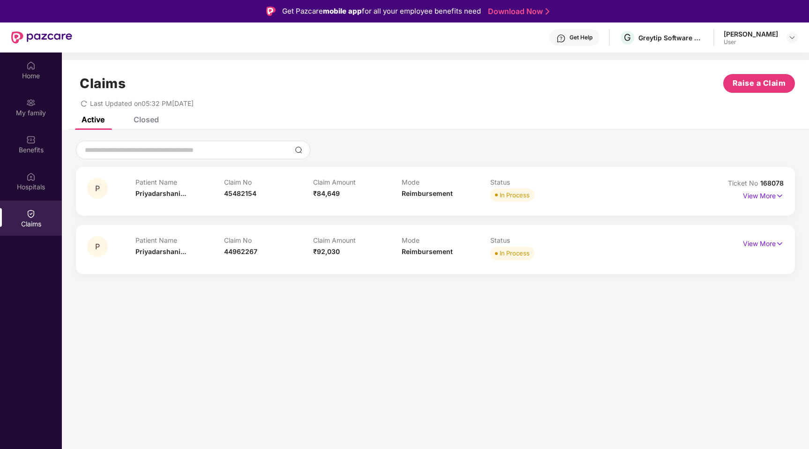
click at [599, 195] on div "Patient Name [PERSON_NAME]... Claim No 45482154 Claim Amount ₹84,649 Mode Reimb…" at bounding box center [402, 191] width 532 height 26
click at [781, 197] on img at bounding box center [780, 196] width 8 height 10
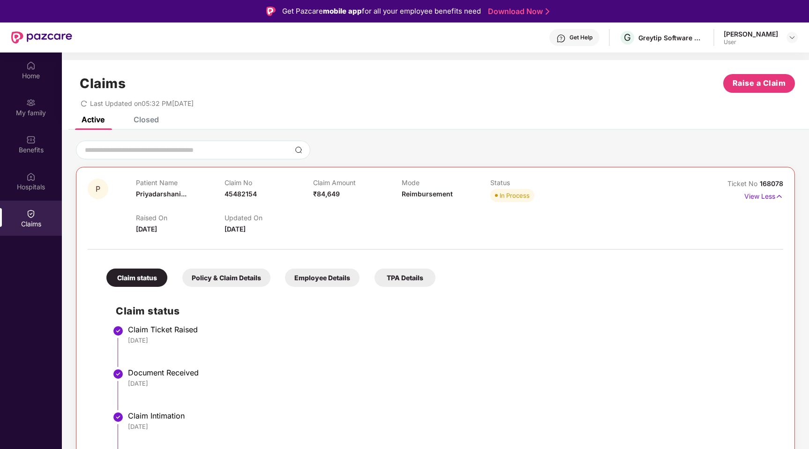
click at [639, 191] on div "Patient Name [PERSON_NAME]... Claim No 45482154 Claim Amount ₹84,649 Mode Reimb…" at bounding box center [402, 192] width 532 height 26
click at [780, 197] on img at bounding box center [780, 196] width 8 height 10
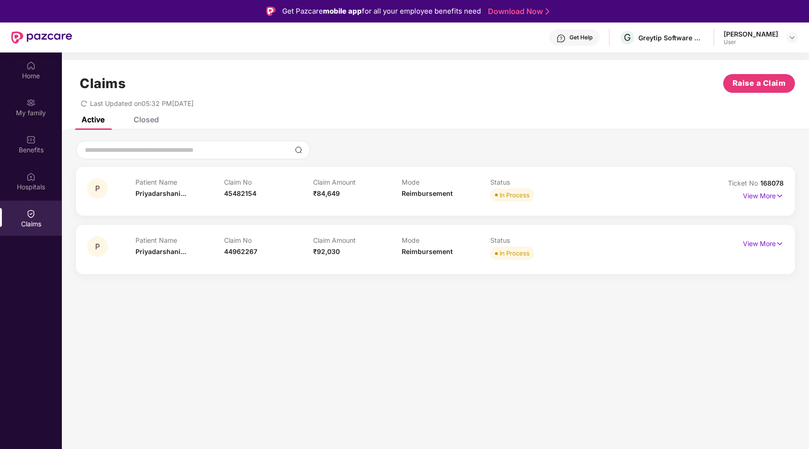
click at [621, 194] on div "Patient Name [PERSON_NAME]... Claim No 45482154 Claim Amount ₹84,649 Mode Reimb…" at bounding box center [402, 191] width 532 height 26
click at [781, 194] on img at bounding box center [780, 196] width 8 height 10
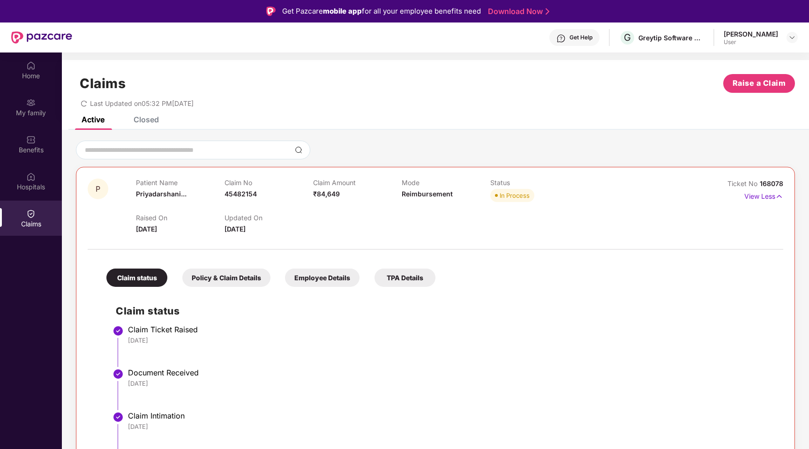
click at [618, 192] on div "Patient Name [PERSON_NAME]... Claim No 45482154 Claim Amount ₹84,649 Mode Reimb…" at bounding box center [402, 192] width 532 height 26
click at [779, 195] on img at bounding box center [780, 196] width 8 height 10
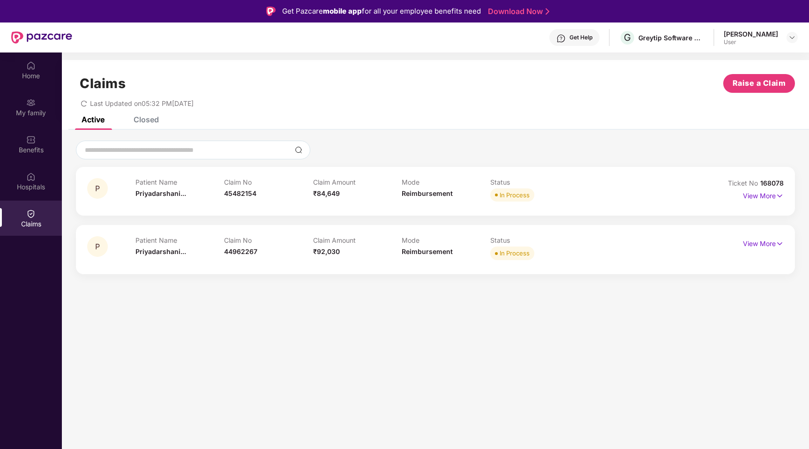
click at [606, 194] on div "Patient Name [PERSON_NAME]... Claim No 45482154 Claim Amount ₹84,649 Mode Reimb…" at bounding box center [402, 191] width 532 height 26
click at [598, 186] on div "Patient Name [PERSON_NAME]... Claim No 45482154 Claim Amount ₹84,649 Mode Reimb…" at bounding box center [402, 191] width 532 height 26
click at [597, 185] on div "Patient Name [PERSON_NAME]... Claim No 45482154 Claim Amount ₹84,649 Mode Reimb…" at bounding box center [402, 191] width 532 height 26
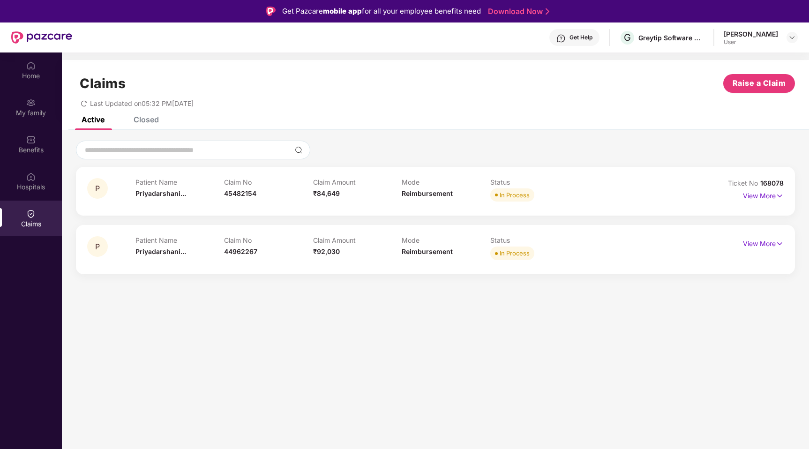
click at [597, 185] on div "Patient Name [PERSON_NAME]... Claim No 45482154 Claim Amount ₹84,649 Mode Reimb…" at bounding box center [402, 191] width 532 height 26
click at [783, 195] on img at bounding box center [780, 196] width 8 height 10
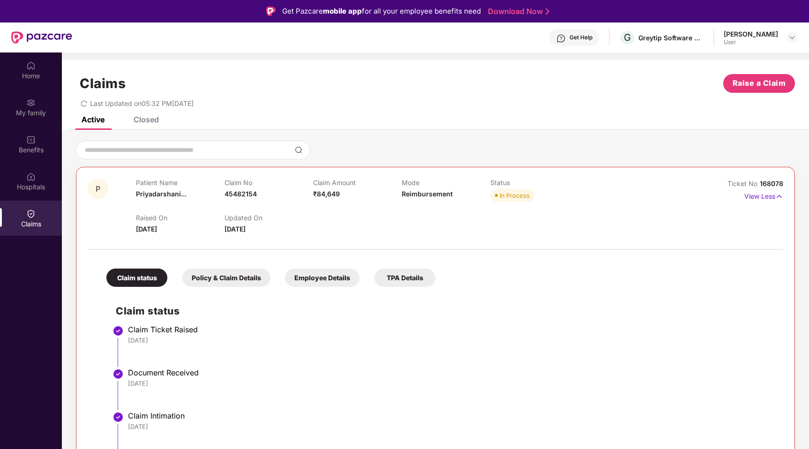
click at [603, 180] on div "Patient Name [PERSON_NAME]... Claim No 45482154 Claim Amount ₹84,649 Mode Reimb…" at bounding box center [402, 192] width 532 height 26
click at [600, 189] on div "Patient Name [PERSON_NAME]... Claim No 45482154 Claim Amount ₹84,649 Mode Reimb…" at bounding box center [402, 192] width 532 height 26
click at [598, 187] on div "Patient Name [PERSON_NAME]... Claim No 45482154 Claim Amount ₹84,649 Mode Reimb…" at bounding box center [402, 192] width 532 height 26
click at [782, 198] on img at bounding box center [780, 196] width 8 height 10
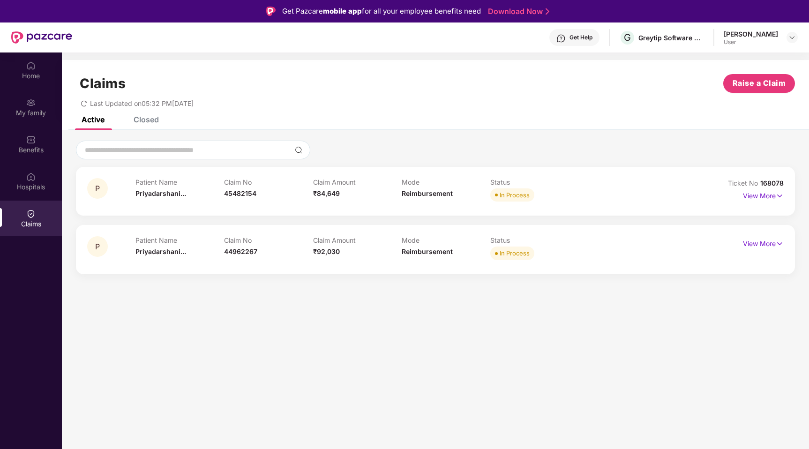
click at [619, 191] on div "Patient Name [PERSON_NAME]... Claim No 45482154 Claim Amount ₹84,649 Mode Reimb…" at bounding box center [402, 191] width 532 height 26
click at [780, 196] on img at bounding box center [780, 196] width 8 height 10
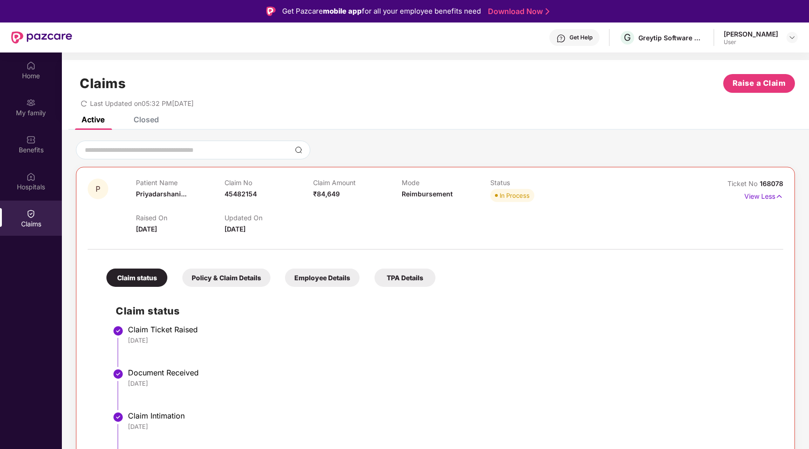
click at [637, 189] on div "Patient Name [PERSON_NAME]... Claim No 45482154 Claim Amount ₹84,649 Mode Reimb…" at bounding box center [402, 192] width 532 height 26
click at [780, 196] on img at bounding box center [780, 196] width 8 height 10
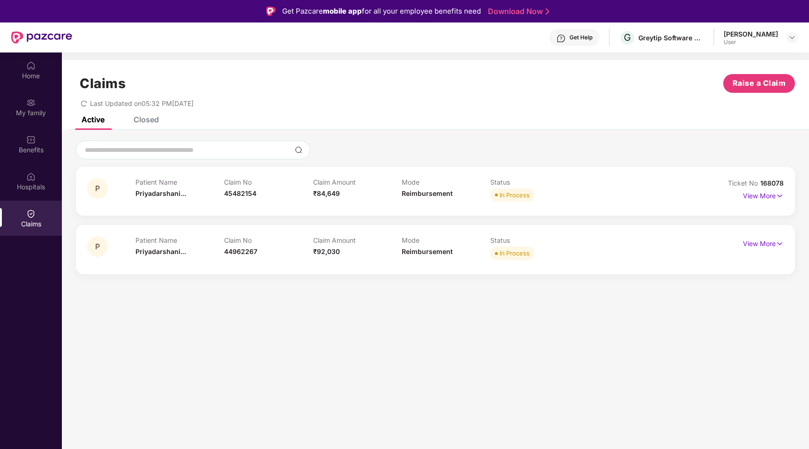
click at [662, 188] on div "Patient Name [PERSON_NAME]... Claim No 45482154 Claim Amount ₹84,649 Mode Reimb…" at bounding box center [402, 191] width 532 height 26
click at [781, 195] on img at bounding box center [780, 196] width 8 height 10
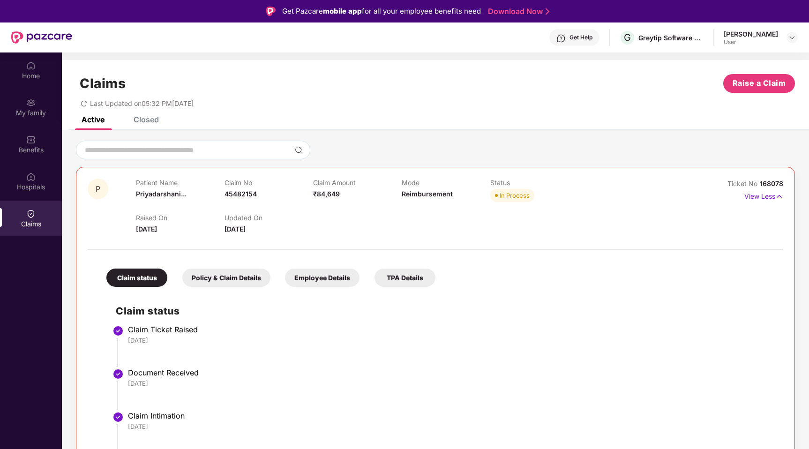
click at [628, 190] on div "Patient Name [PERSON_NAME]... Claim No 45482154 Claim Amount ₹84,649 Mode Reimb…" at bounding box center [402, 192] width 532 height 26
click at [779, 195] on img at bounding box center [780, 196] width 8 height 10
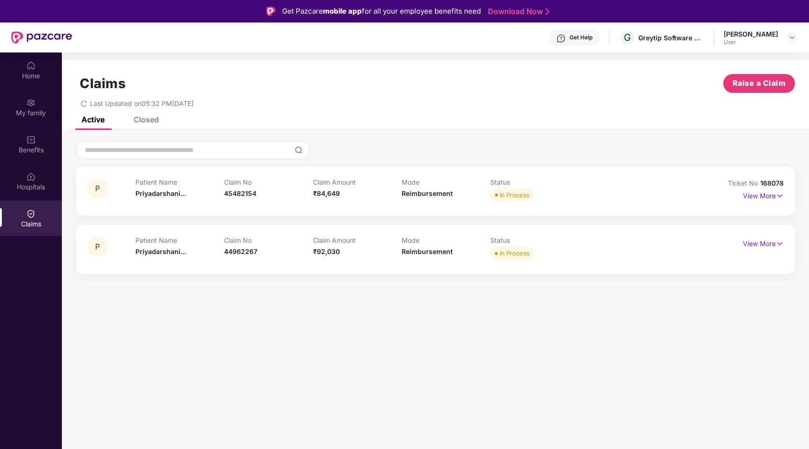
click at [642, 188] on div "Patient Name [PERSON_NAME]... Claim No 45482154 Claim Amount ₹84,649 Mode Reimb…" at bounding box center [402, 191] width 532 height 26
click at [781, 195] on img at bounding box center [780, 196] width 8 height 10
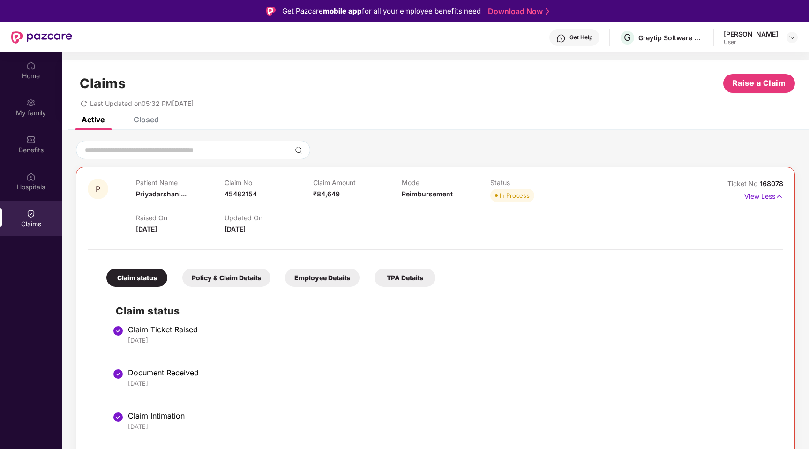
click at [644, 184] on div "Patient Name [PERSON_NAME]... Claim No 45482154 Claim Amount ₹84,649 Mode Reimb…" at bounding box center [402, 192] width 532 height 26
click at [776, 193] on img at bounding box center [780, 196] width 8 height 10
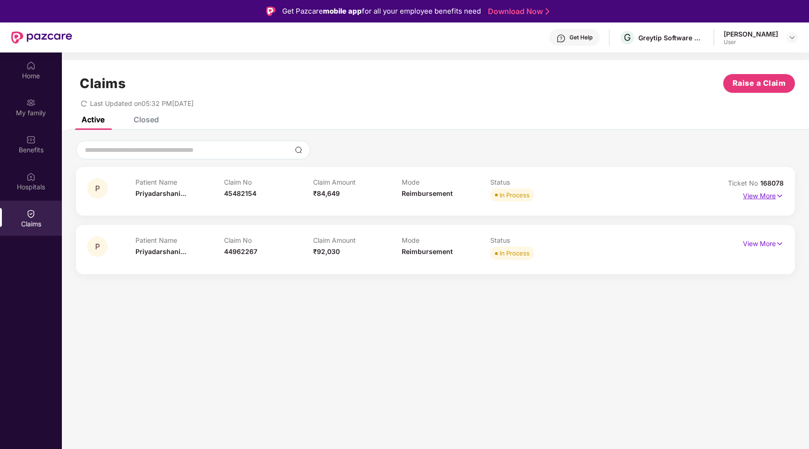
click at [776, 193] on img at bounding box center [780, 196] width 8 height 10
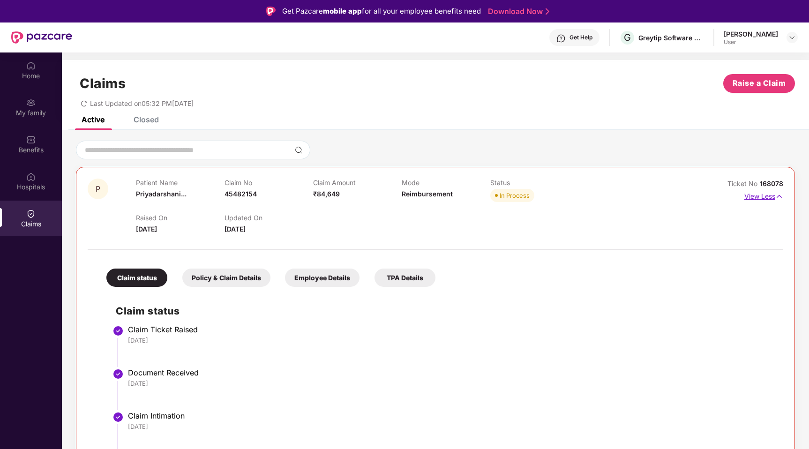
click at [780, 197] on img at bounding box center [780, 196] width 8 height 10
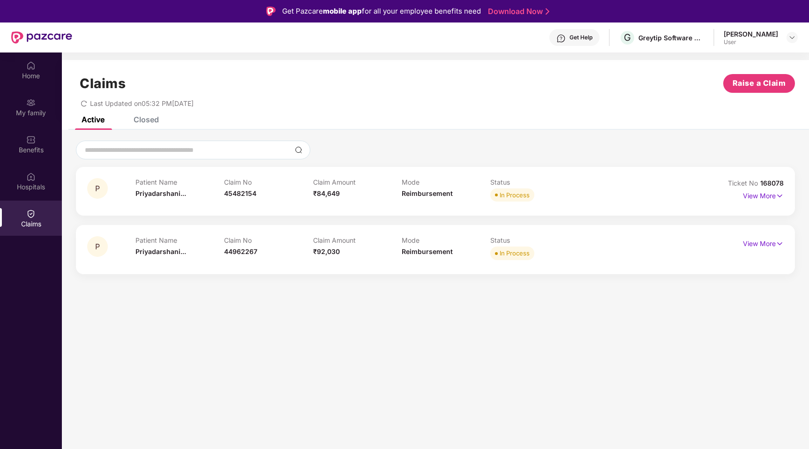
click at [690, 184] on div "P Patient Name [PERSON_NAME]... Claim No 45482154 Claim Amount ₹84,649 Mode Rei…" at bounding box center [435, 191] width 697 height 26
click at [782, 194] on img at bounding box center [780, 196] width 8 height 10
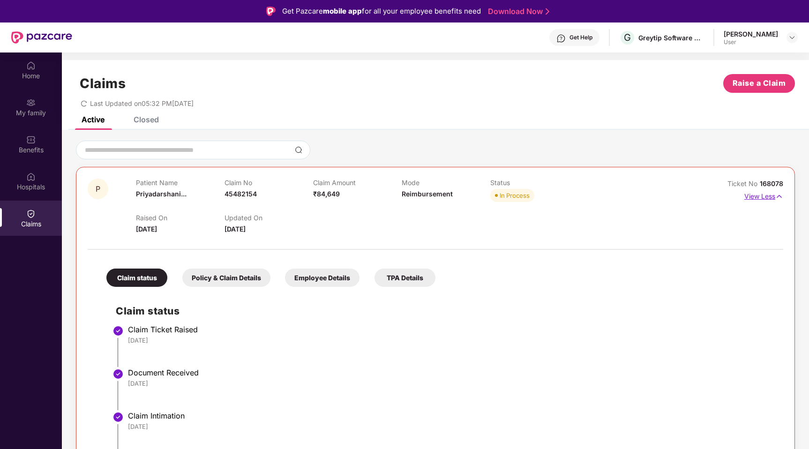
click at [782, 198] on img at bounding box center [780, 196] width 8 height 10
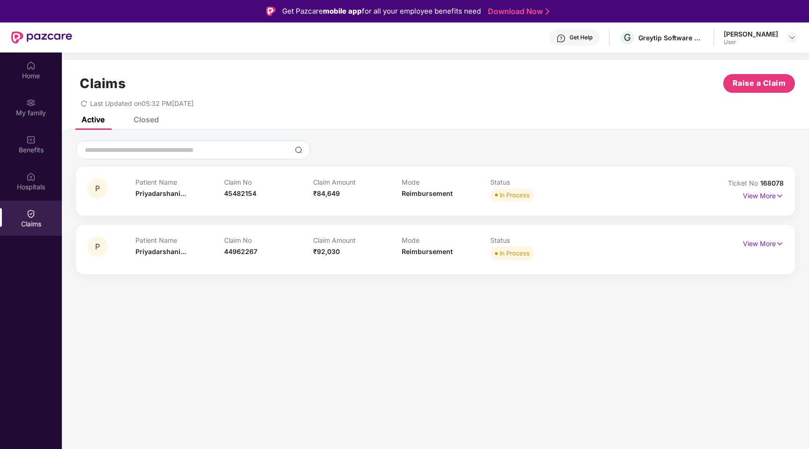
click at [592, 186] on div "Patient Name [PERSON_NAME]... Claim No 45482154 Claim Amount ₹84,649 Mode Reimb…" at bounding box center [402, 191] width 532 height 26
click at [762, 196] on p "View More" at bounding box center [763, 195] width 41 height 13
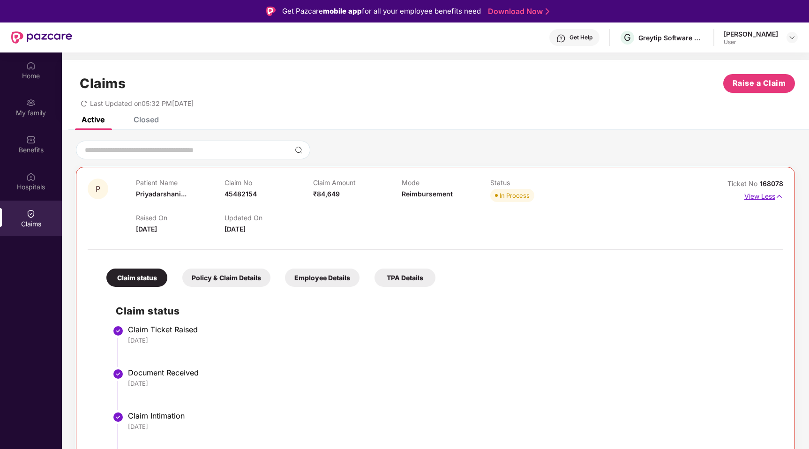
click at [761, 196] on p "View Less" at bounding box center [764, 195] width 39 height 13
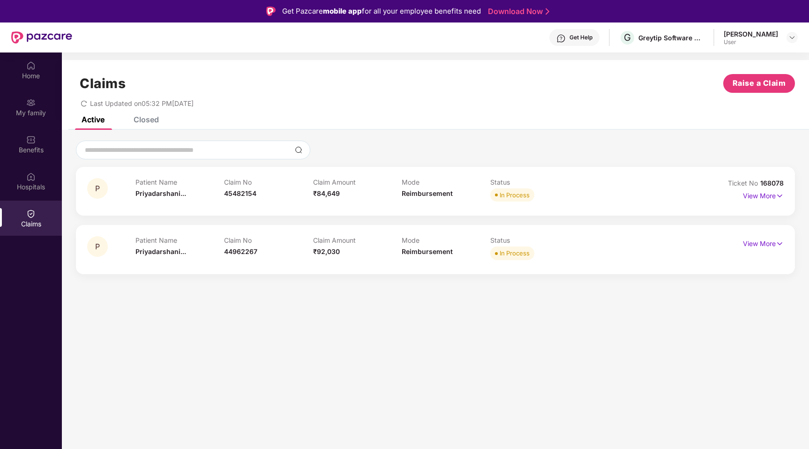
click at [309, 191] on div "Claim No 45482154" at bounding box center [268, 191] width 89 height 26
click at [770, 197] on p "View More" at bounding box center [763, 195] width 41 height 13
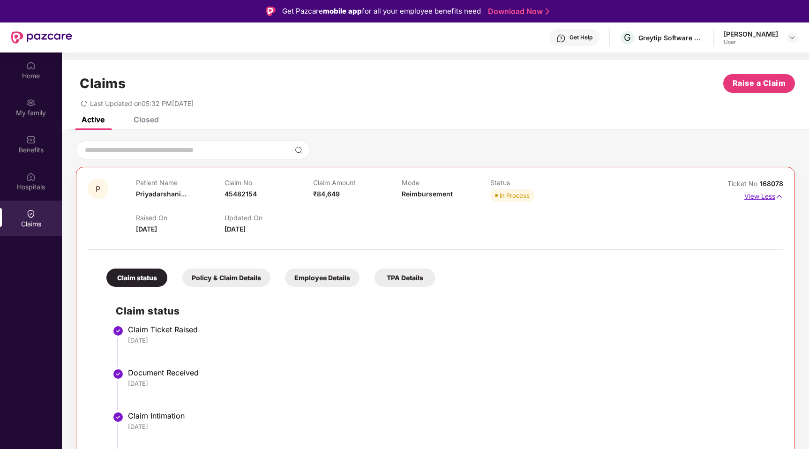
click at [782, 197] on img at bounding box center [780, 196] width 8 height 10
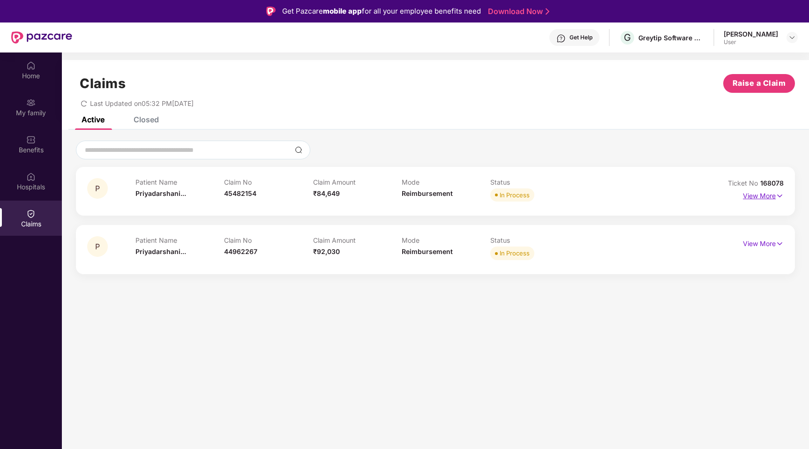
click at [781, 199] on img at bounding box center [780, 196] width 8 height 10
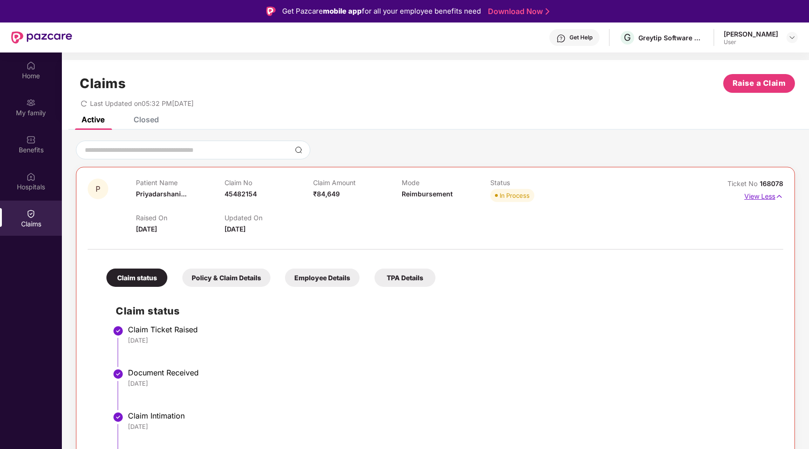
click at [779, 198] on img at bounding box center [780, 196] width 8 height 10
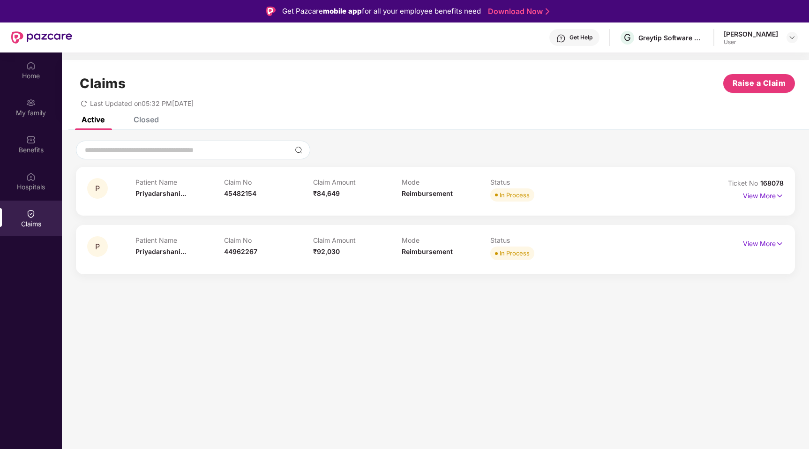
click at [600, 197] on div "Patient Name [PERSON_NAME]... Claim No 45482154 Claim Amount ₹84,649 Mode Reimb…" at bounding box center [402, 191] width 532 height 26
click at [782, 196] on img at bounding box center [780, 196] width 8 height 10
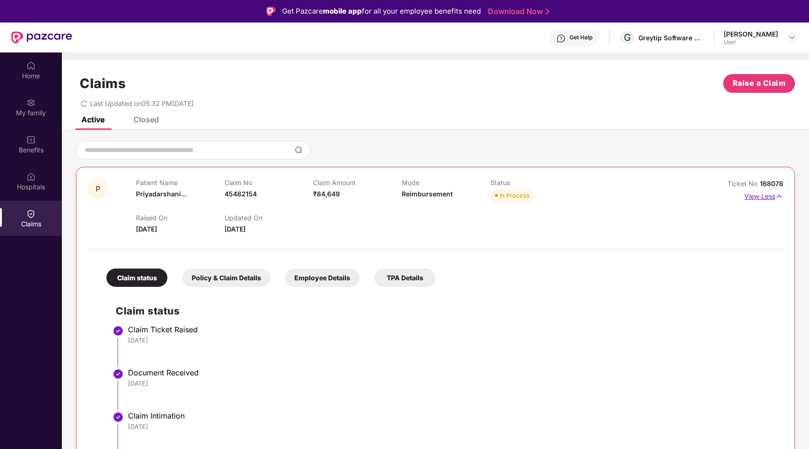
click at [780, 195] on img at bounding box center [780, 196] width 8 height 10
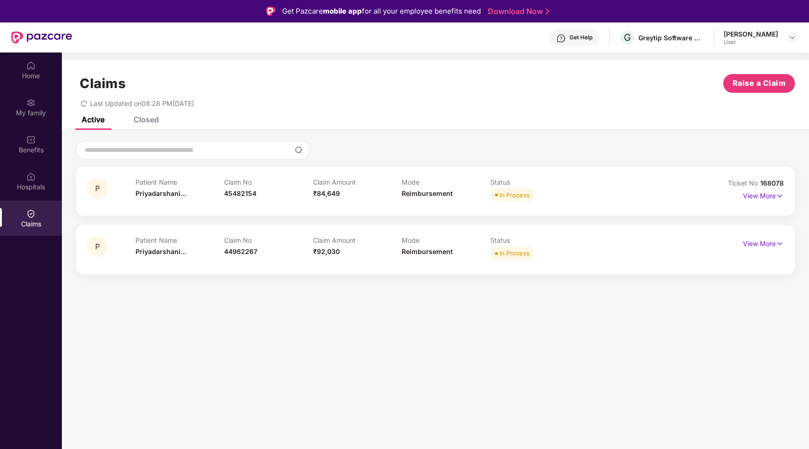
click at [586, 17] on div "Get Pazcare mobile app for all your employee benefits need Download Now" at bounding box center [404, 11] width 809 height 23
click at [580, 133] on div "P Patient Name [PERSON_NAME]... Claim No 45482154 Claim Amount ₹84,649 Mode Rei…" at bounding box center [436, 207] width 748 height 154
